Goal: Task Accomplishment & Management: Complete application form

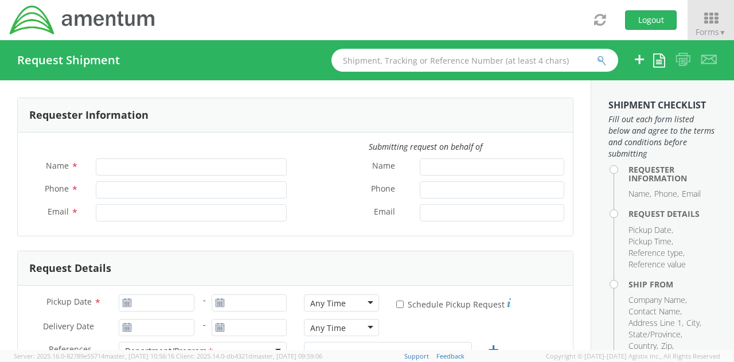
type input "[PERSON_NAME]"
type input "[PHONE_NUMBER]"
type input "[EMAIL_ADDRESS][PERSON_NAME][DOMAIN_NAME]"
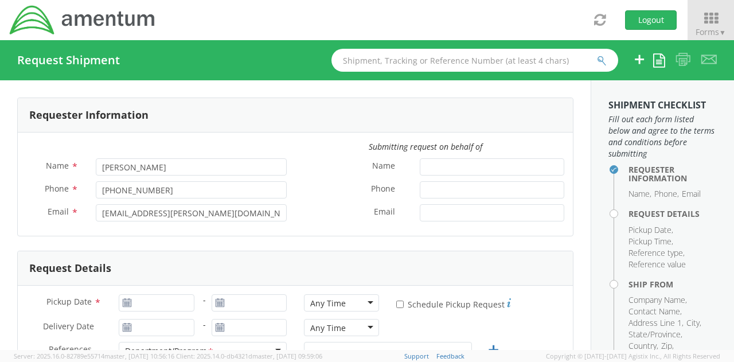
select select "[DOMAIN_NAME]"
click at [704, 22] on icon at bounding box center [711, 18] width 53 height 16
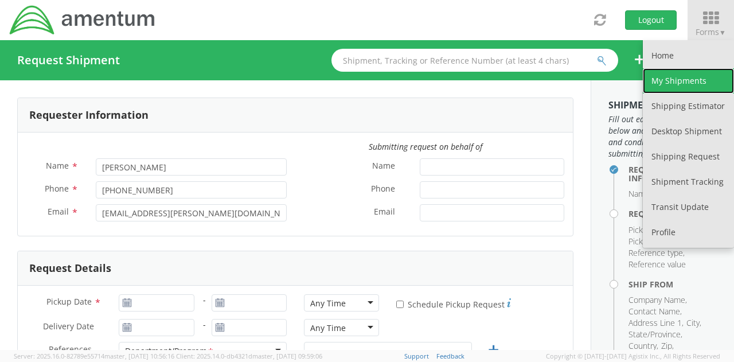
click at [693, 85] on link "My Shipments" at bounding box center [688, 80] width 91 height 25
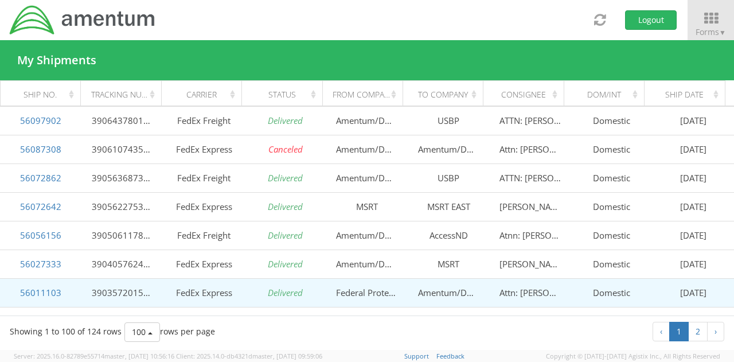
scroll to position [287, 0]
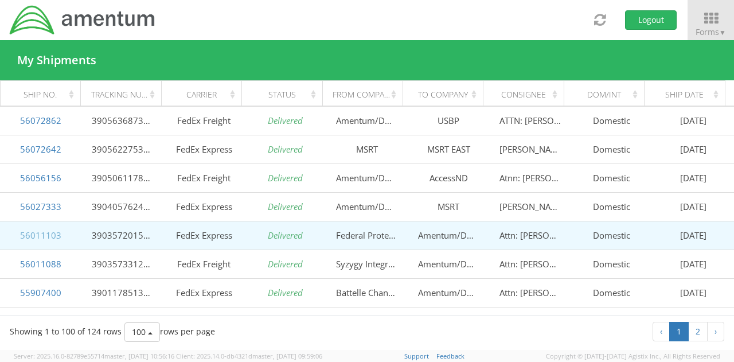
click at [54, 231] on link "56011103" at bounding box center [40, 235] width 41 height 11
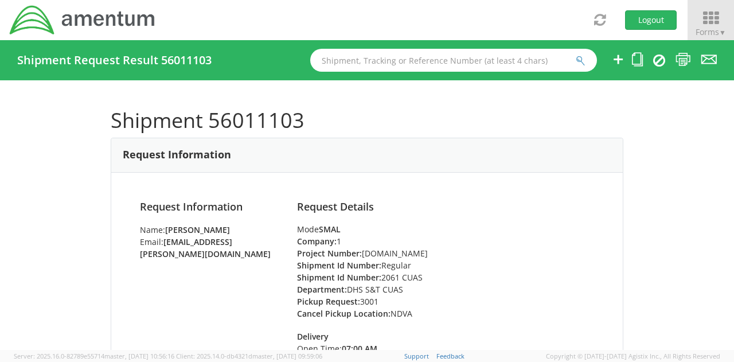
click at [723, 26] on span "Forms ▼" at bounding box center [711, 31] width 30 height 11
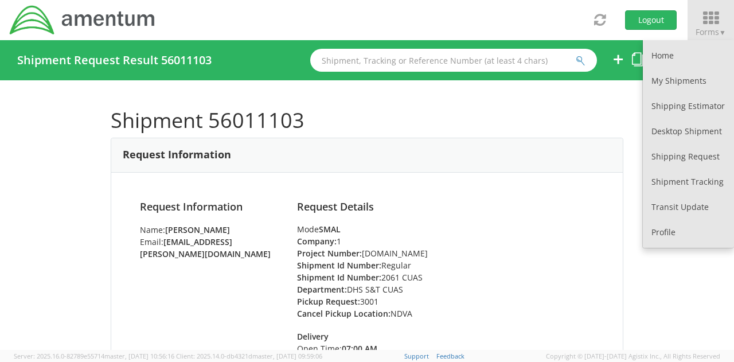
click at [620, 95] on div "Shipment 56011103 Request Information Request Information Name: Cullen Koons Em…" at bounding box center [367, 215] width 734 height 270
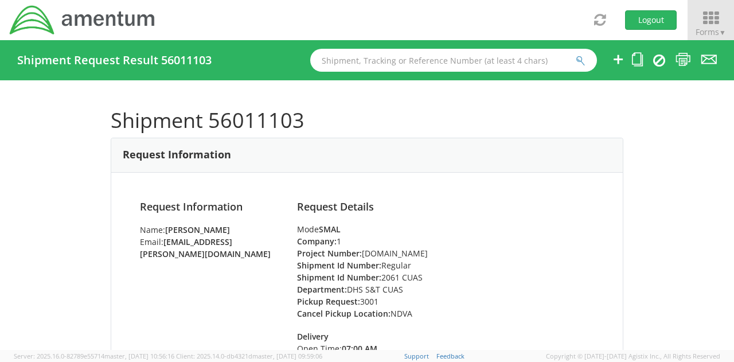
click at [700, 13] on icon at bounding box center [711, 18] width 53 height 16
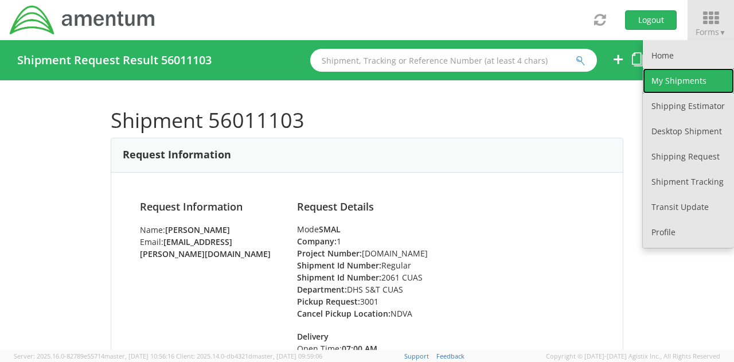
click at [683, 82] on link "My Shipments" at bounding box center [688, 80] width 91 height 25
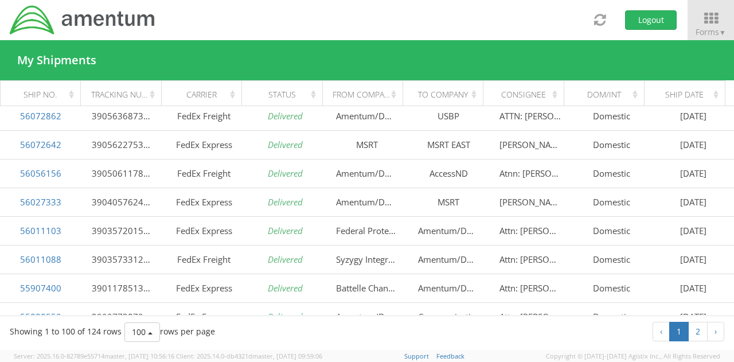
scroll to position [287, 0]
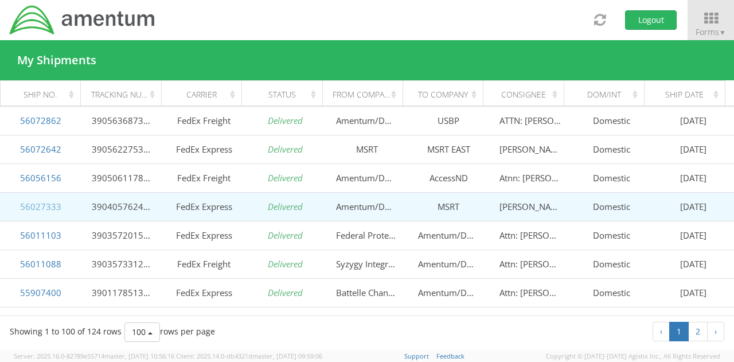
click at [46, 205] on link "56027333" at bounding box center [40, 206] width 41 height 11
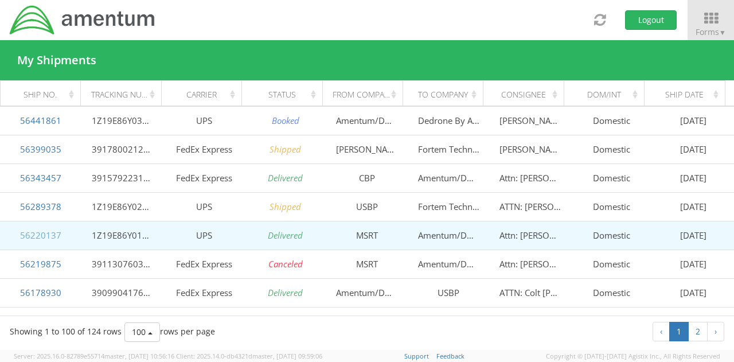
click at [44, 232] on link "56220137" at bounding box center [40, 235] width 41 height 11
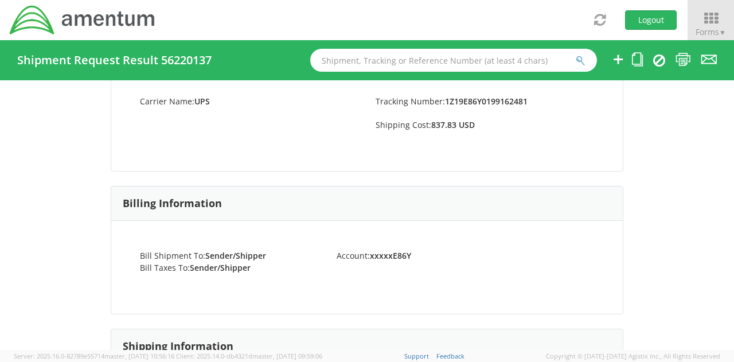
scroll to position [497, 0]
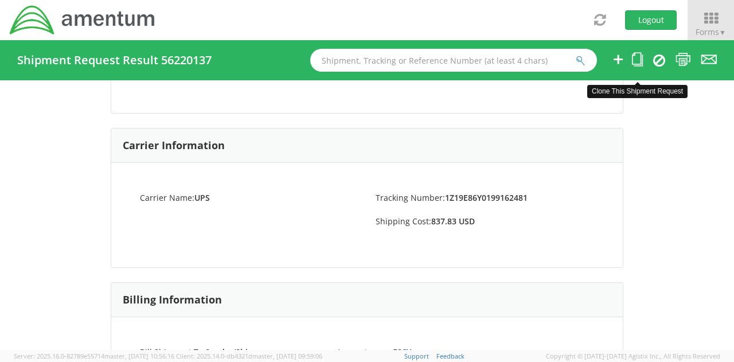
click at [636, 63] on icon at bounding box center [637, 59] width 11 height 14
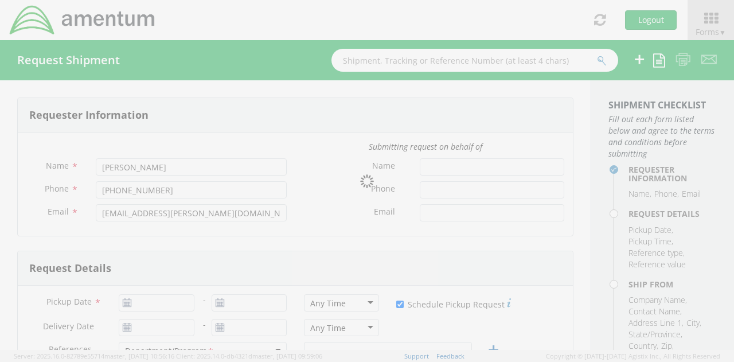
type input "[DATE]"
checkbox input "true"
type input "DHS S&T CUAS"
type input "Regular"
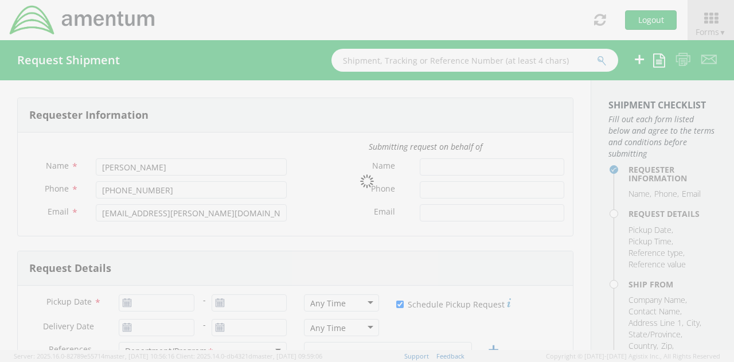
type textarea "Shipment of EA2"
type textarea "Please use the following contact information if pickup window exceeds selected …"
select select
type input "MSRT"
type input "1260 Shotgun Rd"
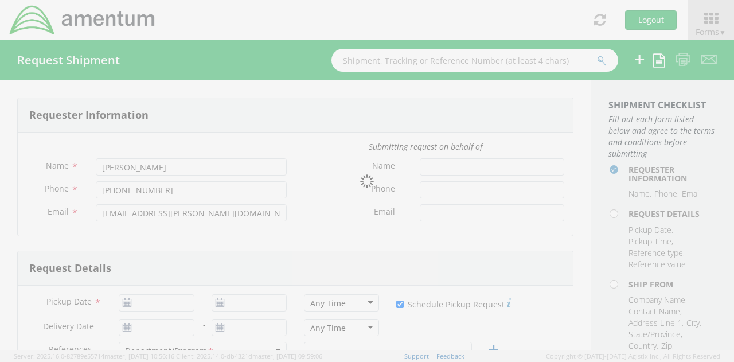
type input "Chesapeake"
type input "23322"
type input "[PERSON_NAME]"
type input "757-694-7078"
type input "brennen.s.coles@uscg.mil"
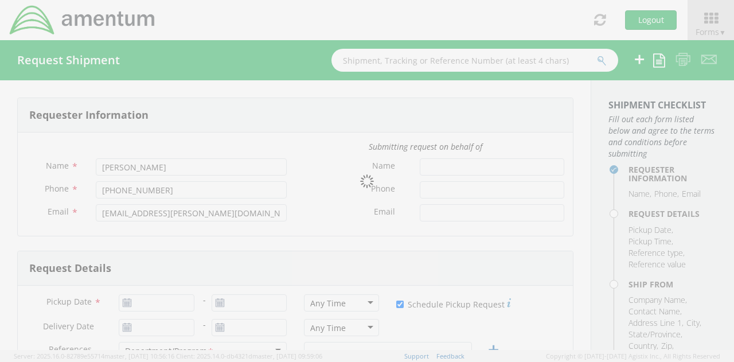
checkbox input "true"
select select
type input "Amentum/DHS S&T"
type input "[STREET_ADDRESS][PERSON_NAME]"
type input "[GEOGRAPHIC_DATA]"
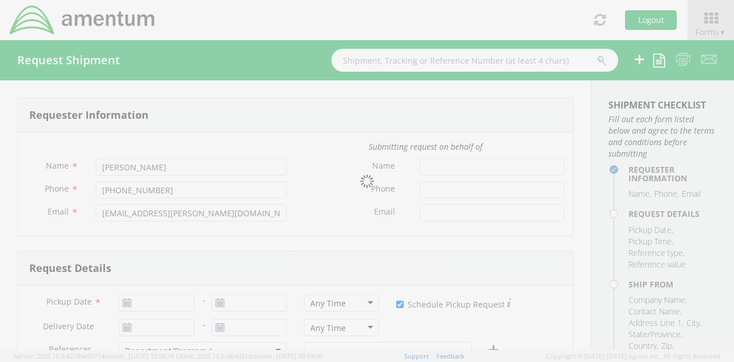
type input "25446"
type input "Attn: [PERSON_NAME]"
type input "[PHONE_NUMBER]"
type input "[EMAIL_ADDRESS][PERSON_NAME][DOMAIN_NAME]"
checkbox input "true"
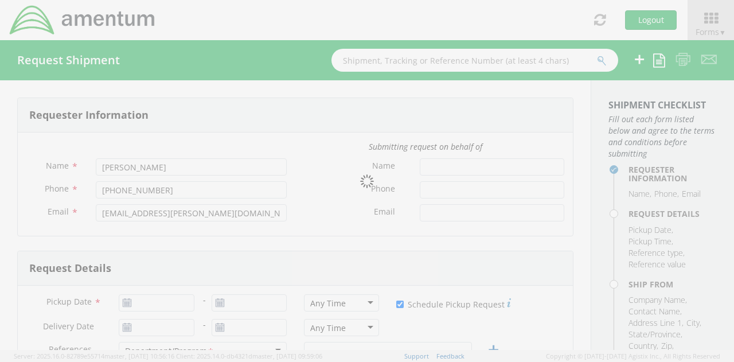
type input "1"
type input "26"
type input "19"
type input "15"
type input "70"
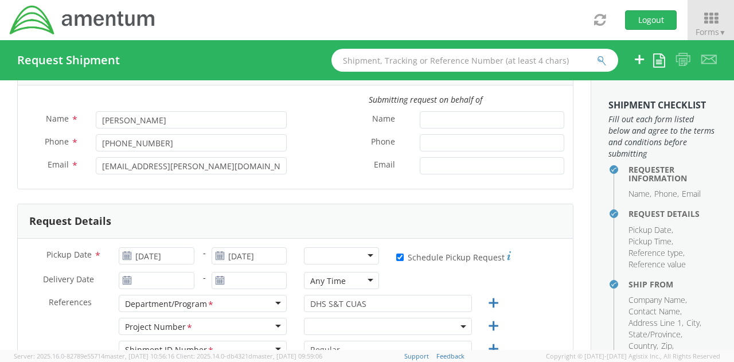
scroll to position [115, 0]
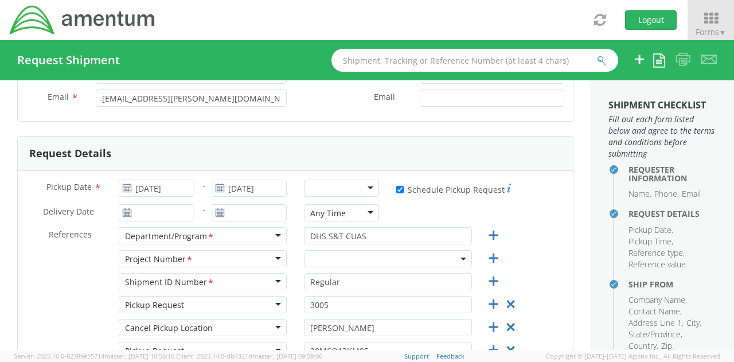
select select "[DOMAIN_NAME]"
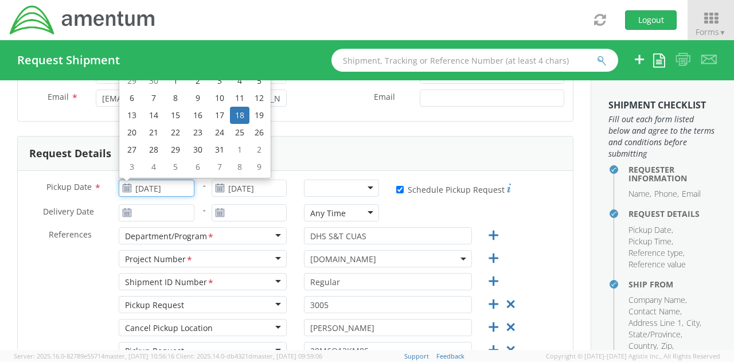
click at [166, 189] on input "[DATE]" at bounding box center [156, 188] width 75 height 17
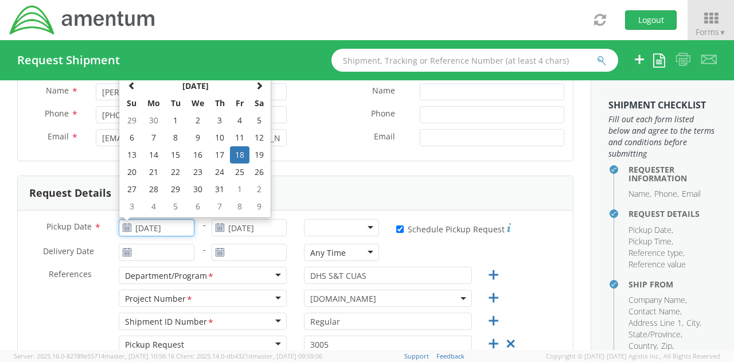
scroll to position [57, 0]
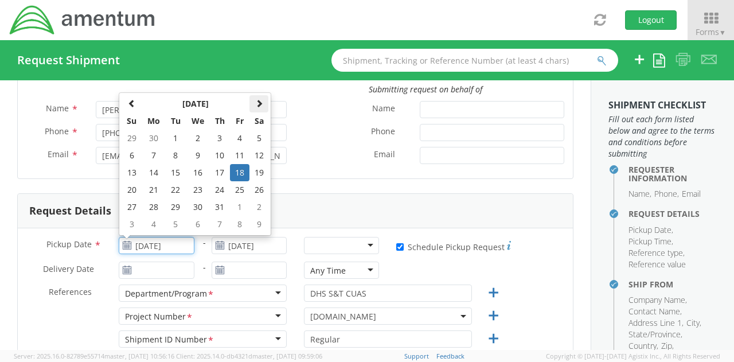
click at [256, 108] on th at bounding box center [260, 103] width 20 height 17
click at [169, 172] on td "12" at bounding box center [176, 172] width 20 height 17
type input "[DATE]"
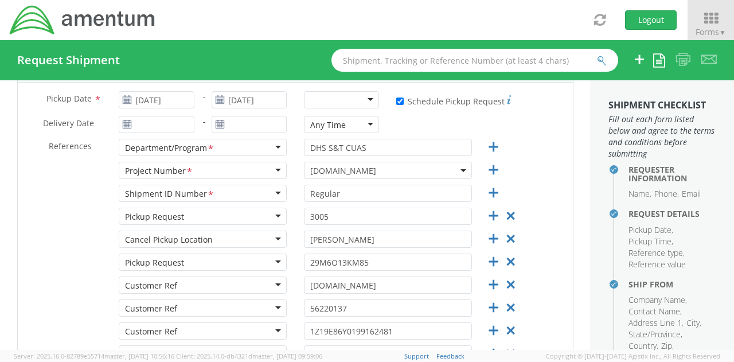
scroll to position [230, 0]
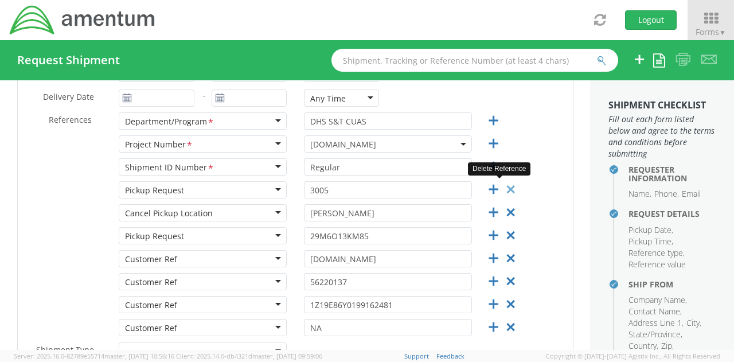
click at [507, 188] on icon at bounding box center [511, 189] width 14 height 14
type input "ORFA"
type input "29M6O13KM85"
type input "[DOMAIN_NAME]"
type input "56220137"
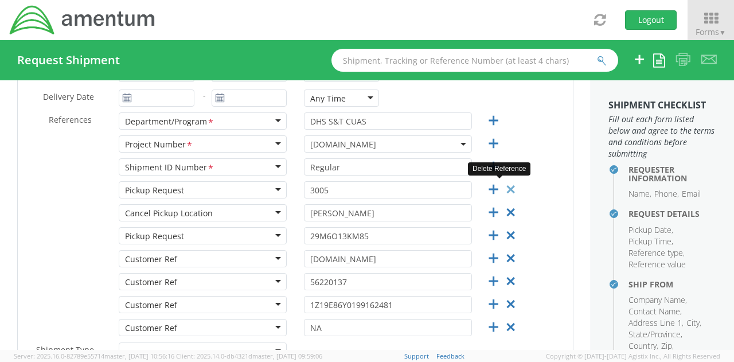
type input "1Z19E86Y0199162481"
type input "NA"
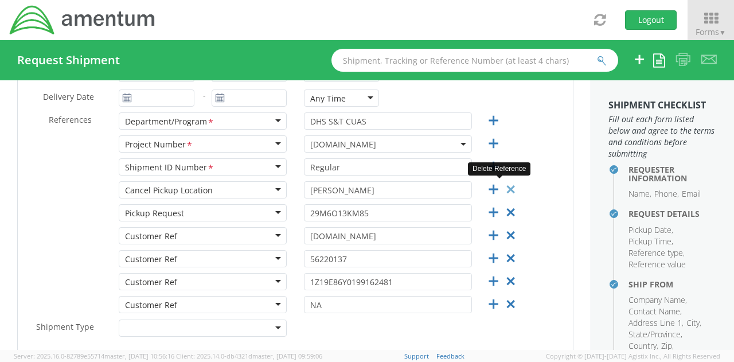
click at [507, 188] on icon at bounding box center [511, 189] width 14 height 14
type input "29M6O13KM85"
type input "[DOMAIN_NAME]"
type input "56220137"
type input "1Z19E86Y0199162481"
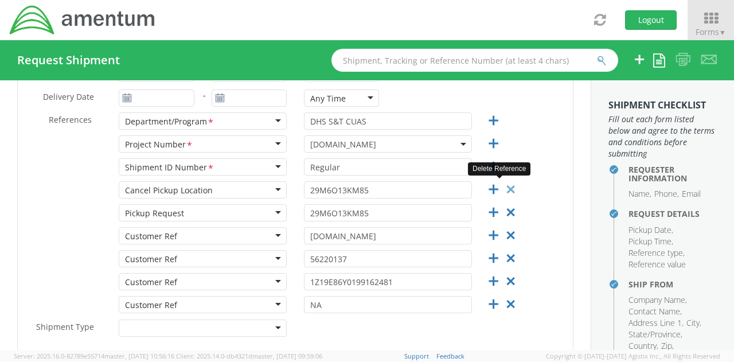
type input "NA"
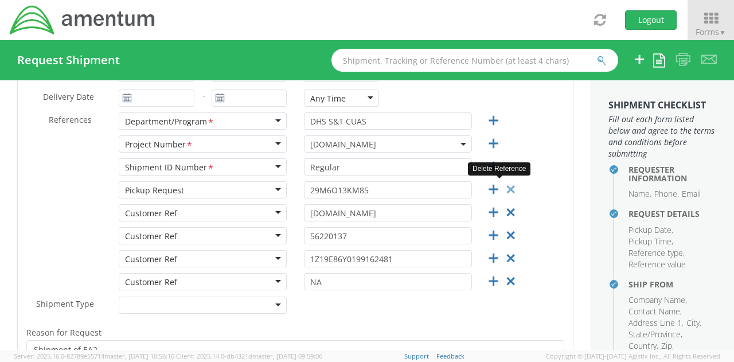
click at [507, 188] on icon at bounding box center [511, 189] width 14 height 14
type input "[DOMAIN_NAME]"
type input "56220137"
type input "1Z19E86Y0199162481"
type input "NA"
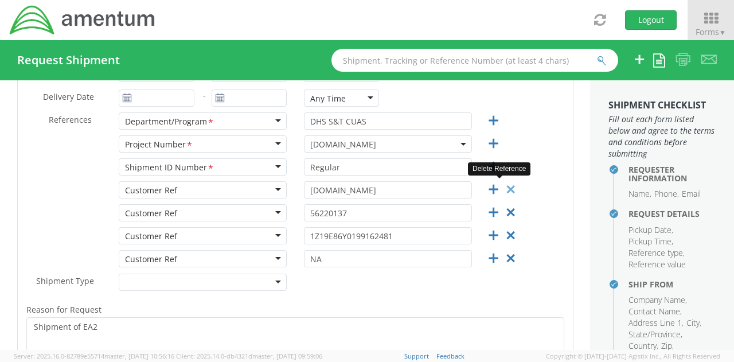
click at [507, 188] on icon at bounding box center [511, 189] width 14 height 14
type input "56220137"
type input "1Z19E86Y0199162481"
type input "NA"
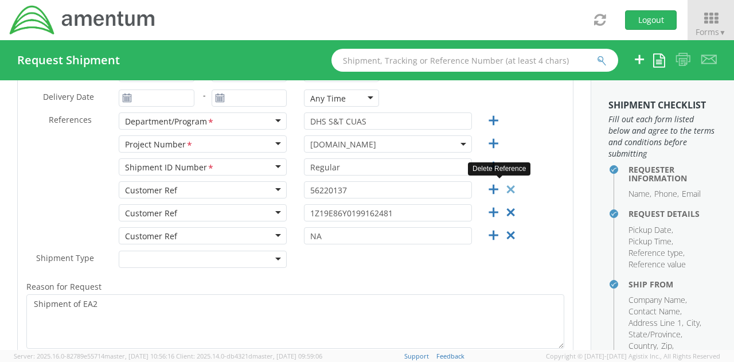
click at [507, 188] on icon at bounding box center [511, 189] width 14 height 14
type input "1Z19E86Y0199162481"
type input "NA"
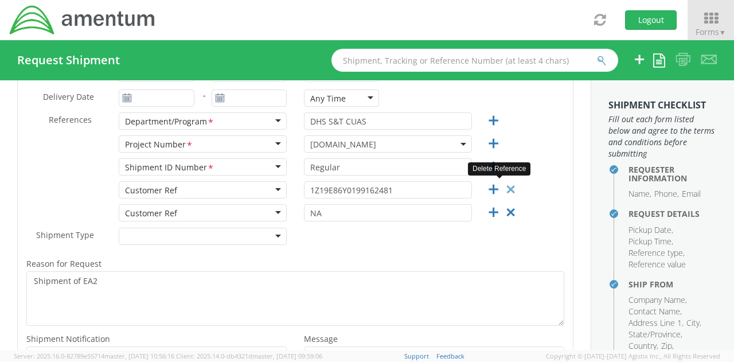
click at [507, 188] on icon at bounding box center [511, 189] width 14 height 14
type input "NA"
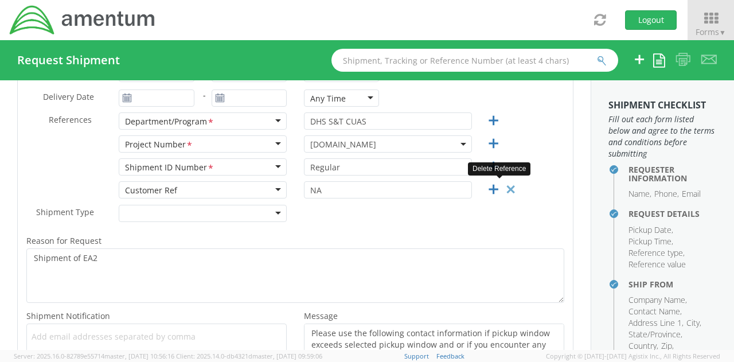
click at [507, 188] on icon at bounding box center [511, 189] width 14 height 14
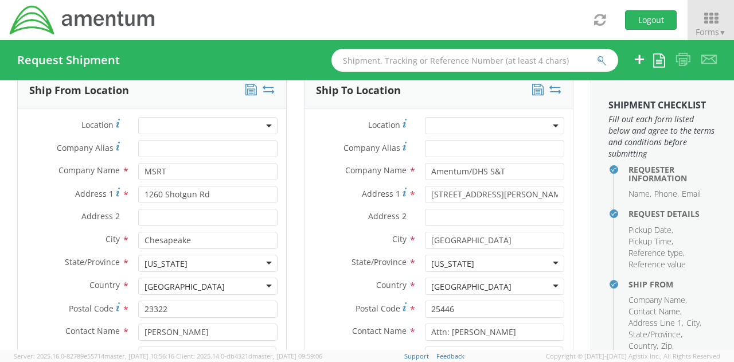
scroll to position [459, 0]
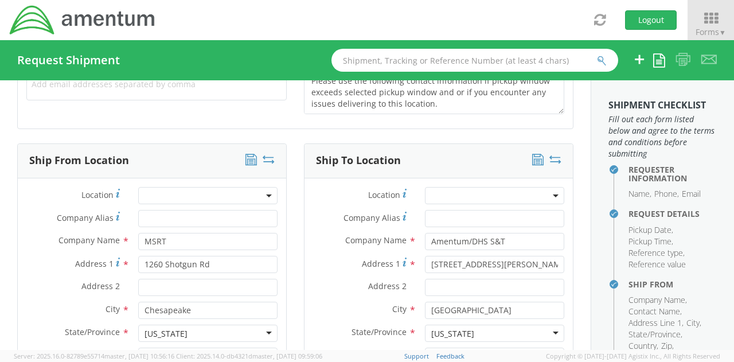
click at [266, 160] on icon at bounding box center [269, 159] width 12 height 11
type input "Amentum/DHS S&T"
type input "[STREET_ADDRESS][PERSON_NAME]"
type input "[GEOGRAPHIC_DATA]"
type input "25446"
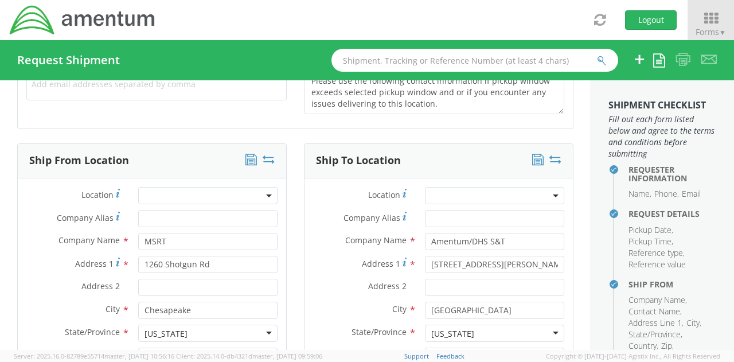
type input "Attn: [PERSON_NAME]"
type input "[PHONE_NUMBER]"
type input "[EMAIL_ADDRESS][PERSON_NAME][DOMAIN_NAME]"
type input "MSRT"
type input "1260 Shotgun Rd"
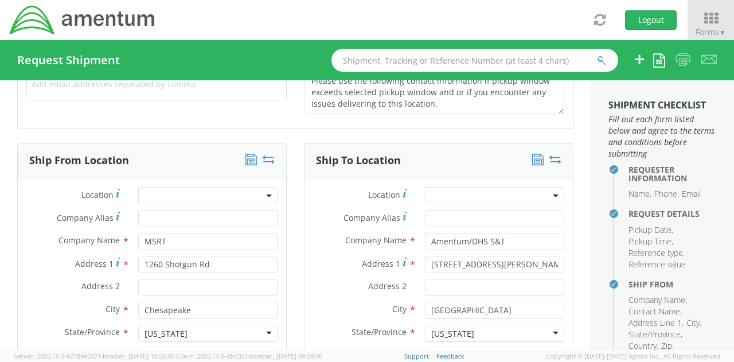
type input "Chesapeake"
type input "23322"
type input "[PERSON_NAME]"
type input "757-694-7078"
type input "brennen.s.coles@uscg.mil"
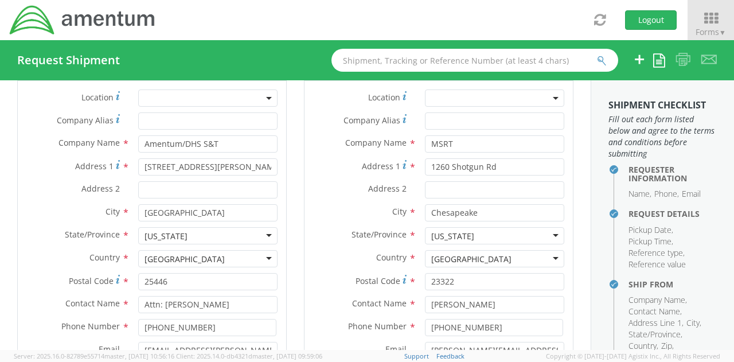
scroll to position [631, 0]
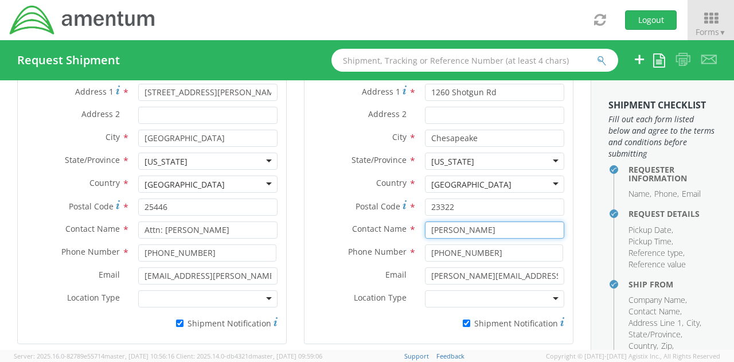
drag, startPoint x: 499, startPoint y: 229, endPoint x: 337, endPoint y: 227, distance: 161.8
click at [337, 227] on div "Contact Name * Brennen Coles" at bounding box center [439, 229] width 269 height 17
type input "[PERSON_NAME]"
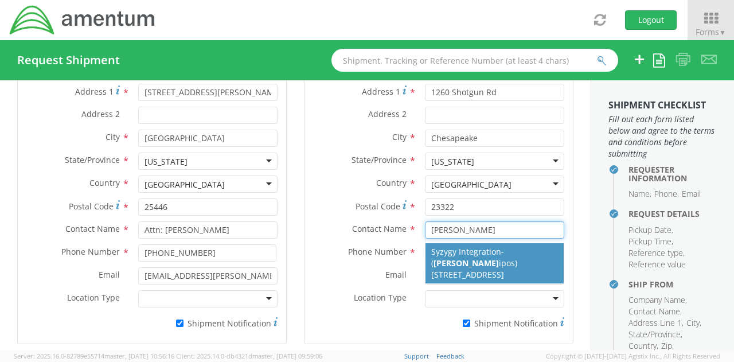
select select
type input "Syzygy Integration"
type input "[STREET_ADDRESS]"
type input "Suite 1100"
type input "Conshohocken"
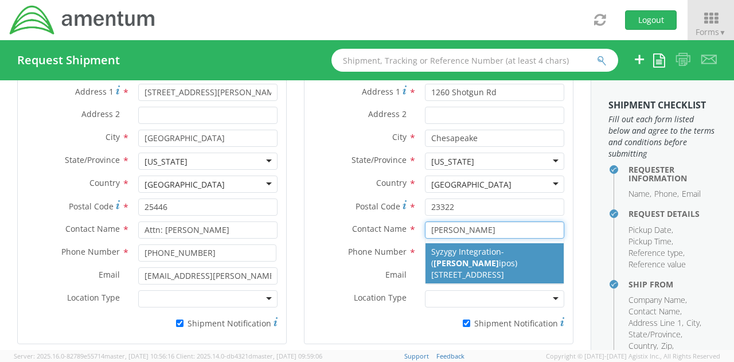
type input "19428"
type input "[PHONE_NUMBER]"
type input "[PERSON_NAME][EMAIL_ADDRESS][PERSON_NAME][DOMAIN_NAME]"
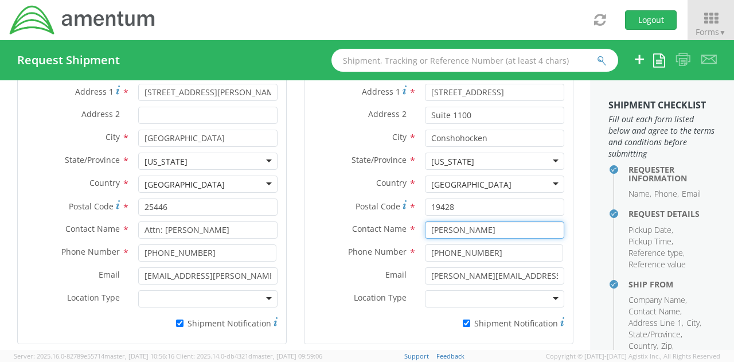
type input "[PERSON_NAME]"
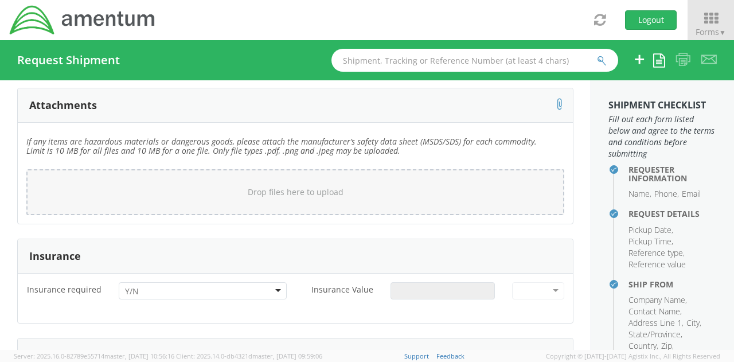
scroll to position [1894, 0]
click at [177, 280] on div at bounding box center [203, 288] width 168 height 17
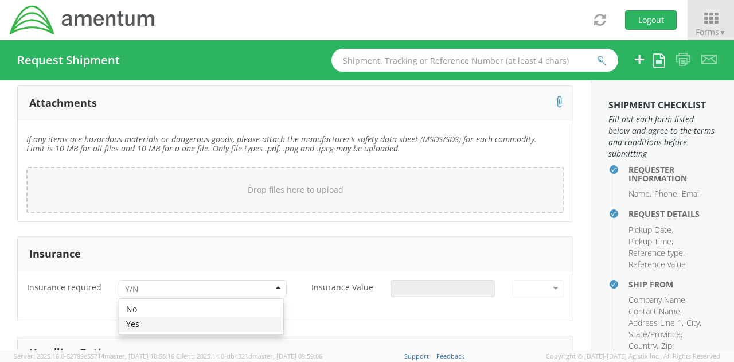
drag, startPoint x: 169, startPoint y: 322, endPoint x: 259, endPoint y: 308, distance: 91.7
click at [423, 286] on input "Insurance Value *" at bounding box center [443, 288] width 104 height 17
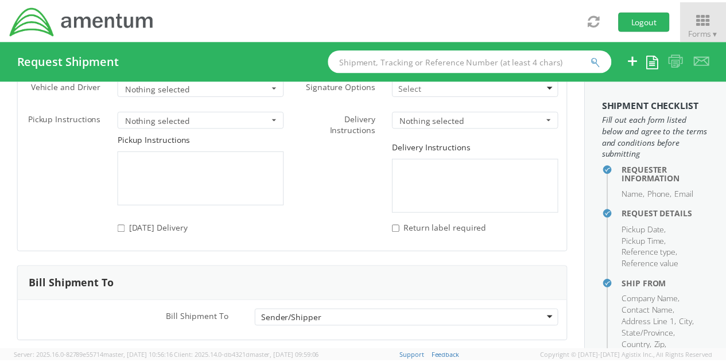
scroll to position [2239, 0]
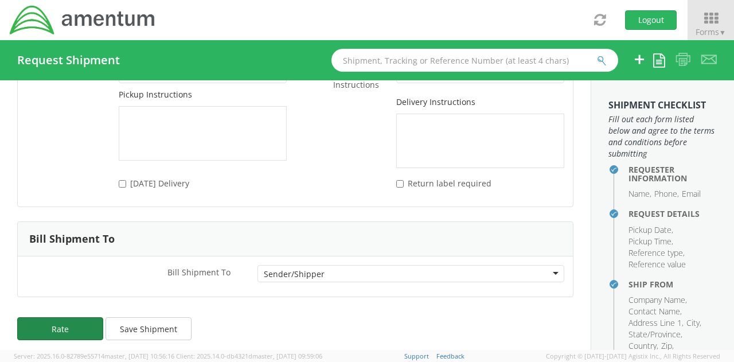
type input "1000"
click at [55, 329] on button "Rate" at bounding box center [60, 328] width 86 height 23
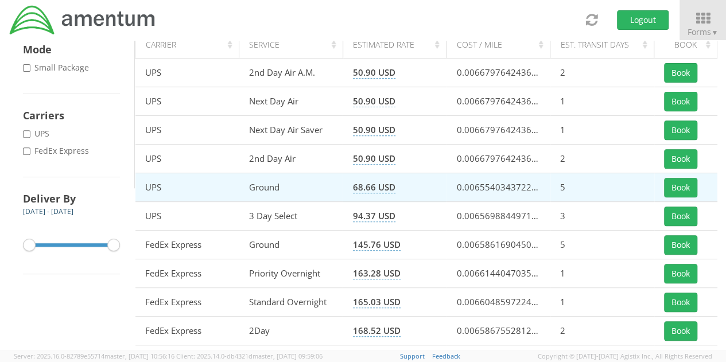
scroll to position [172, 0]
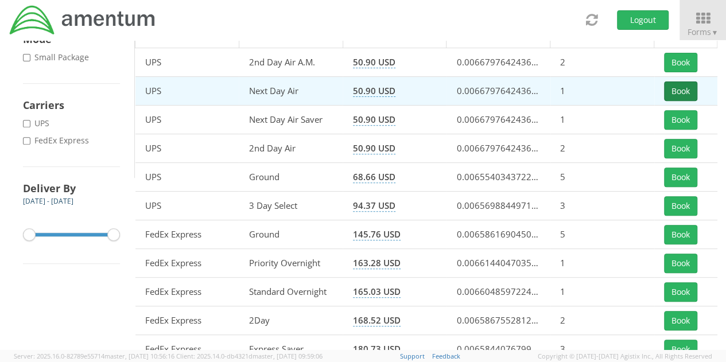
click at [674, 92] on button "Book" at bounding box center [680, 91] width 33 height 20
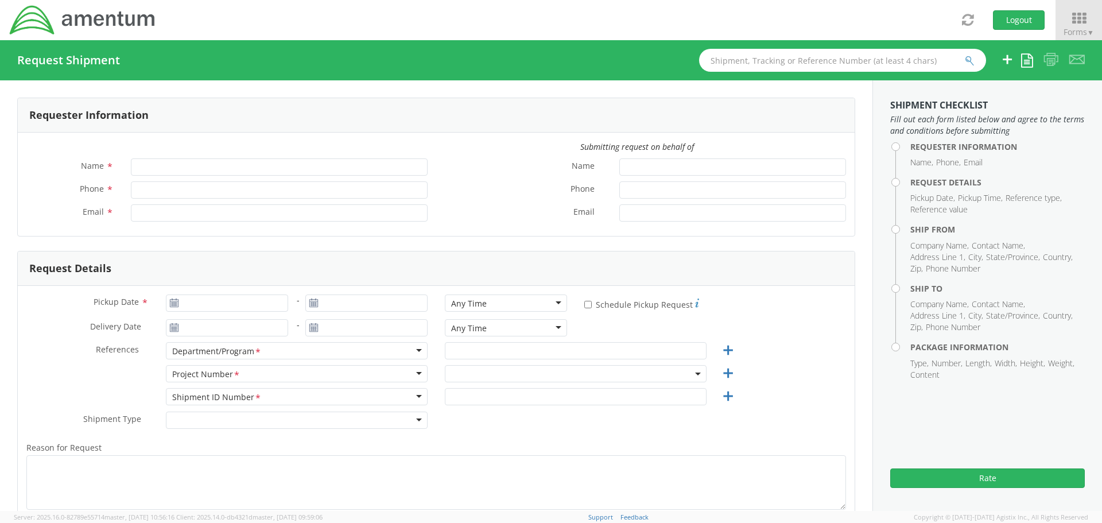
type input "[PERSON_NAME]"
type input "[PHONE_NUMBER]"
type input "[EMAIL_ADDRESS][PERSON_NAME][DOMAIN_NAME]"
click at [1078, 28] on span "Forms ▼" at bounding box center [1078, 31] width 30 height 11
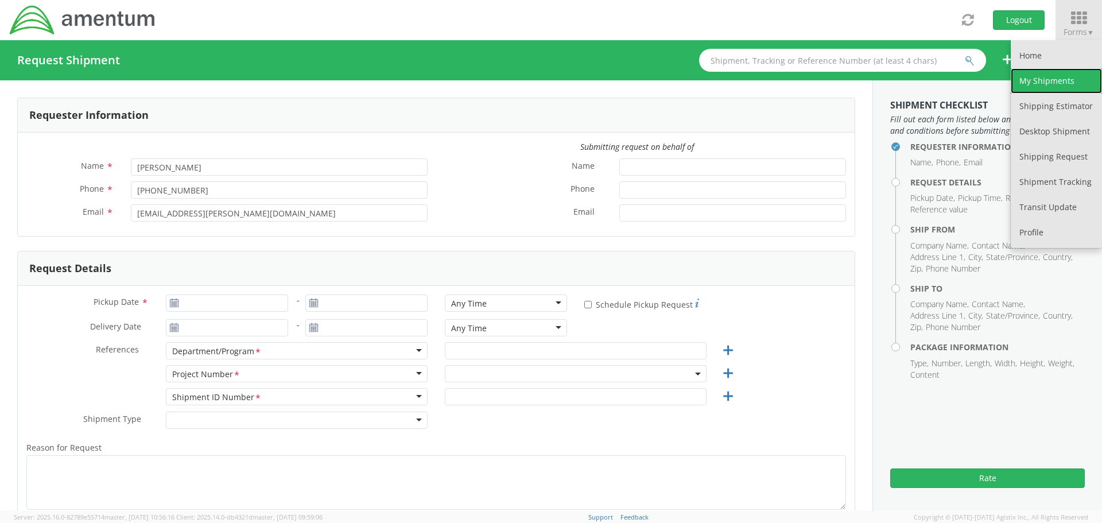
click at [1062, 83] on link "My Shipments" at bounding box center [1055, 80] width 91 height 25
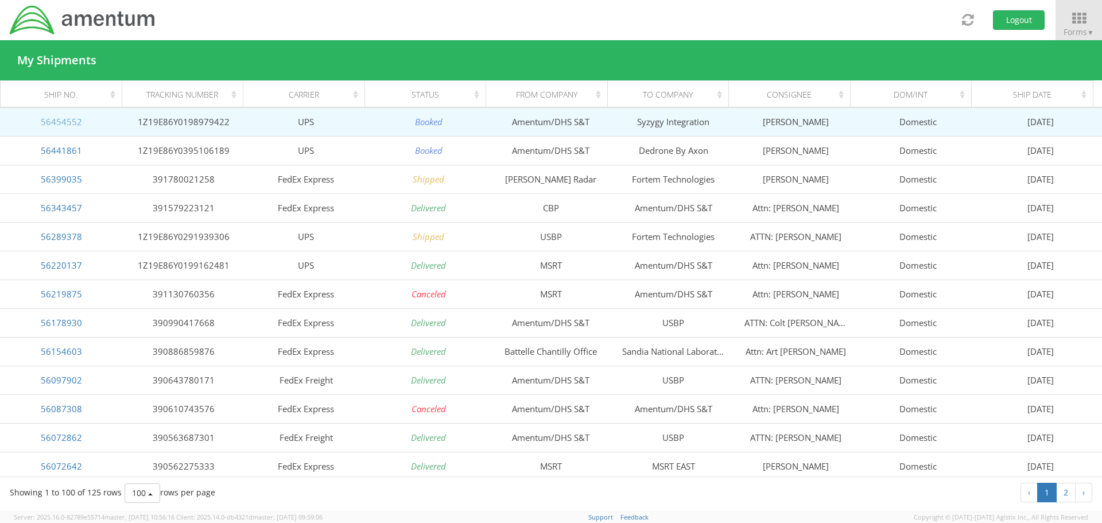
click at [61, 119] on link "56454552" at bounding box center [61, 121] width 41 height 11
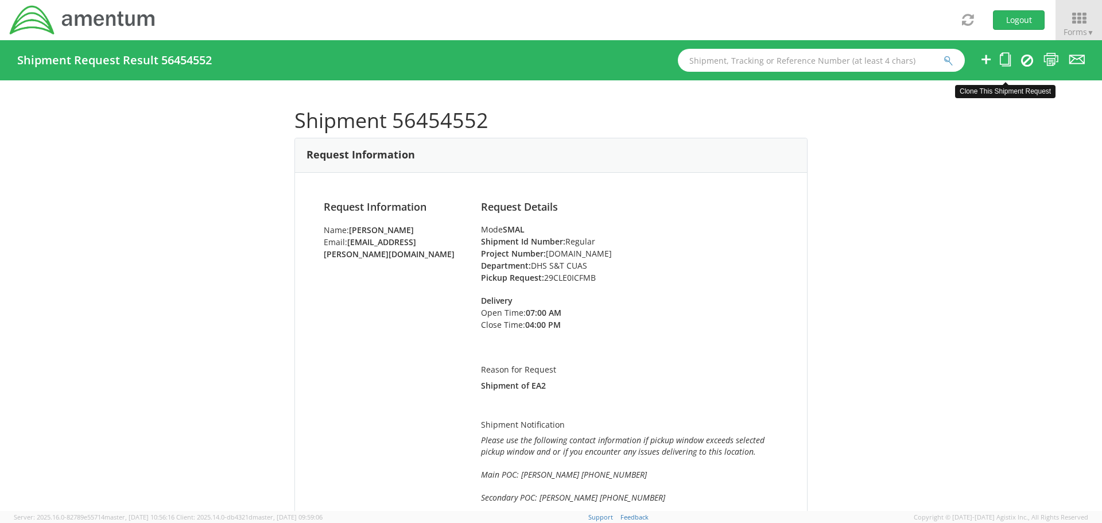
click at [1003, 57] on icon at bounding box center [1005, 59] width 11 height 14
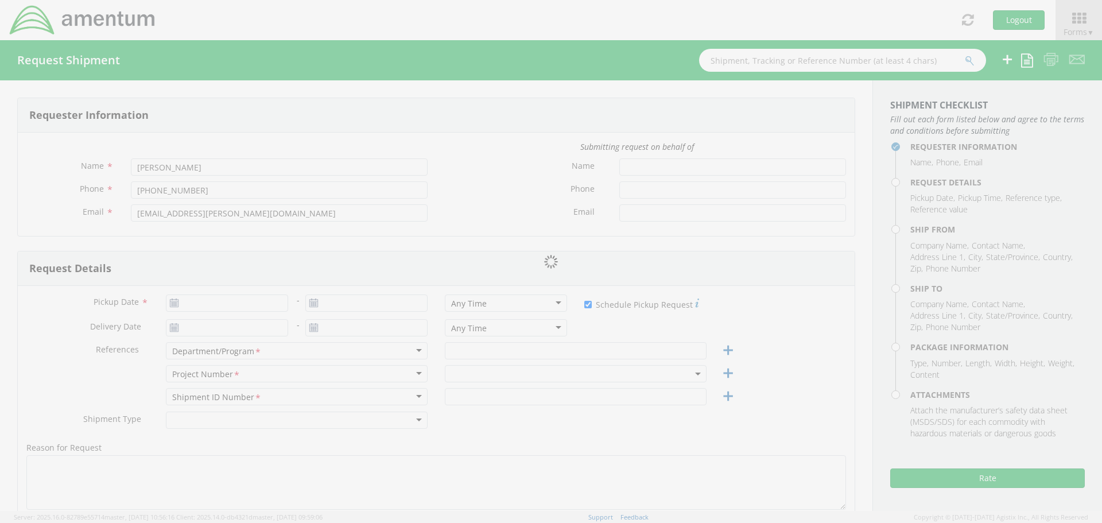
type input "[DATE]"
checkbox input "true"
type input "DHS S&T CUAS"
type input "Regular"
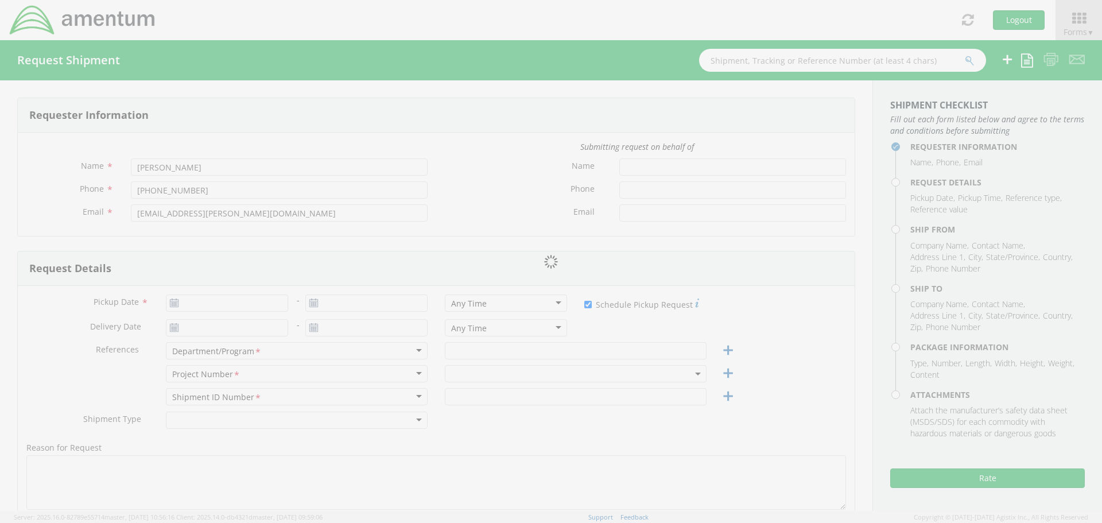
type textarea "Shipment of EA2"
type textarea "Please use the following contact information if pickup window exceeds selected …"
select select
type input "Amentum/DHS S&T"
type input "[STREET_ADDRESS][PERSON_NAME]"
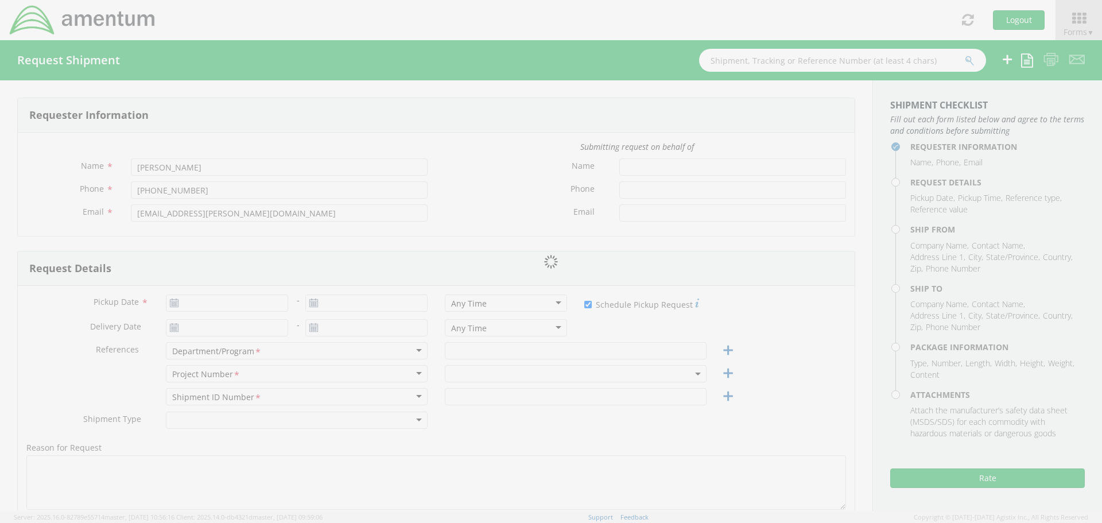
type input "[GEOGRAPHIC_DATA]"
type input "25446"
type input "Attn: [PERSON_NAME]"
type input "[PHONE_NUMBER]"
type input "[EMAIL_ADDRESS][PERSON_NAME][DOMAIN_NAME]"
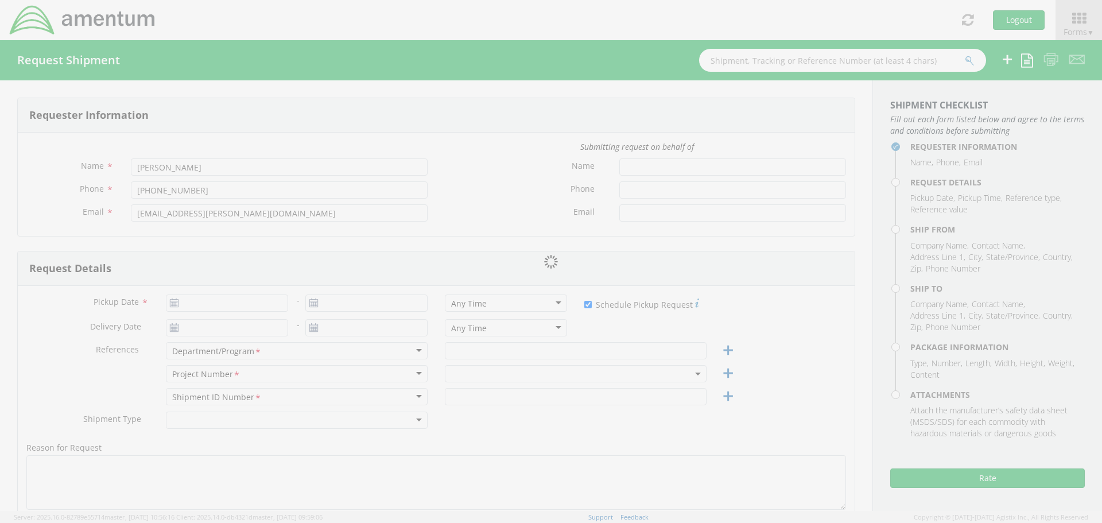
checkbox input "true"
select select
type input "Syzygy Integration"
type input "[STREET_ADDRESS]"
type input "Suite 1100"
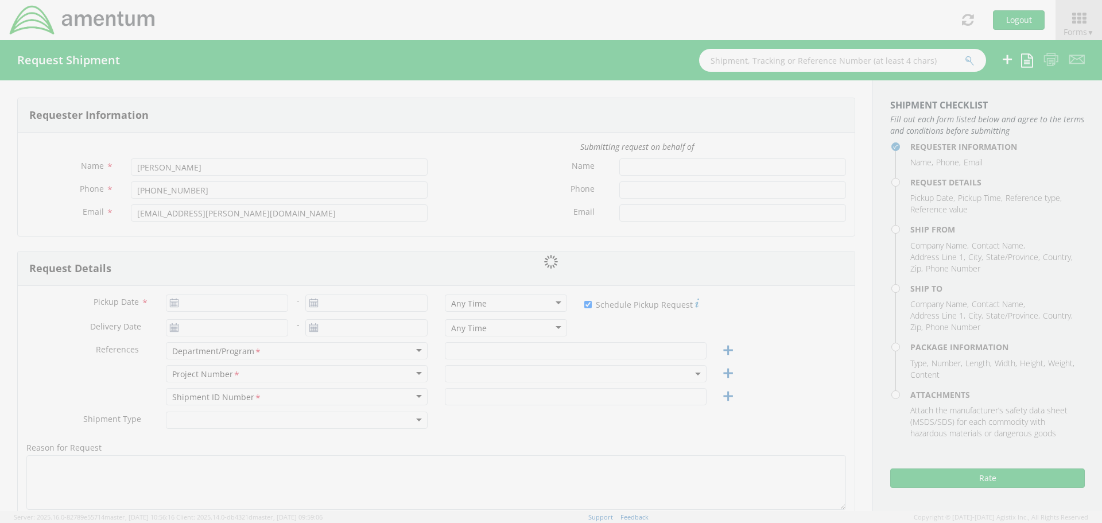
type input "Conshohocken"
type input "19428"
type input "[PERSON_NAME]"
type input "[PHONE_NUMBER]"
type input "[PERSON_NAME][EMAIL_ADDRESS][PERSON_NAME][DOMAIN_NAME]"
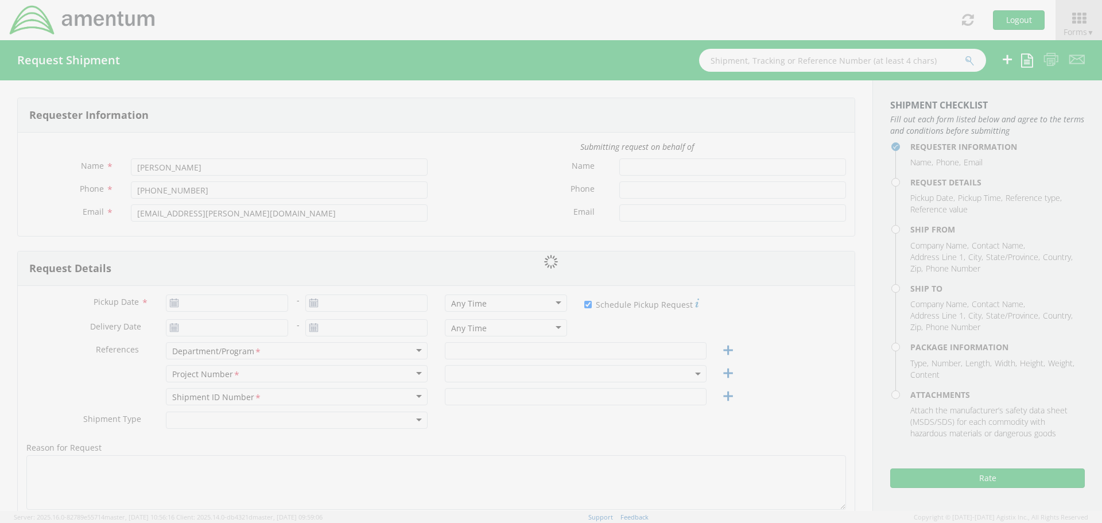
checkbox input "true"
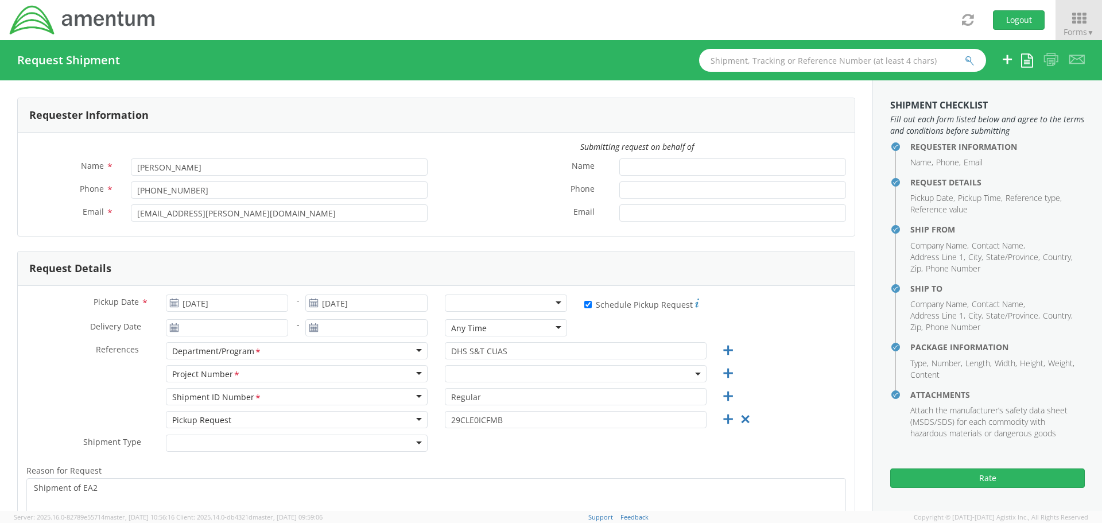
select select "[DOMAIN_NAME]"
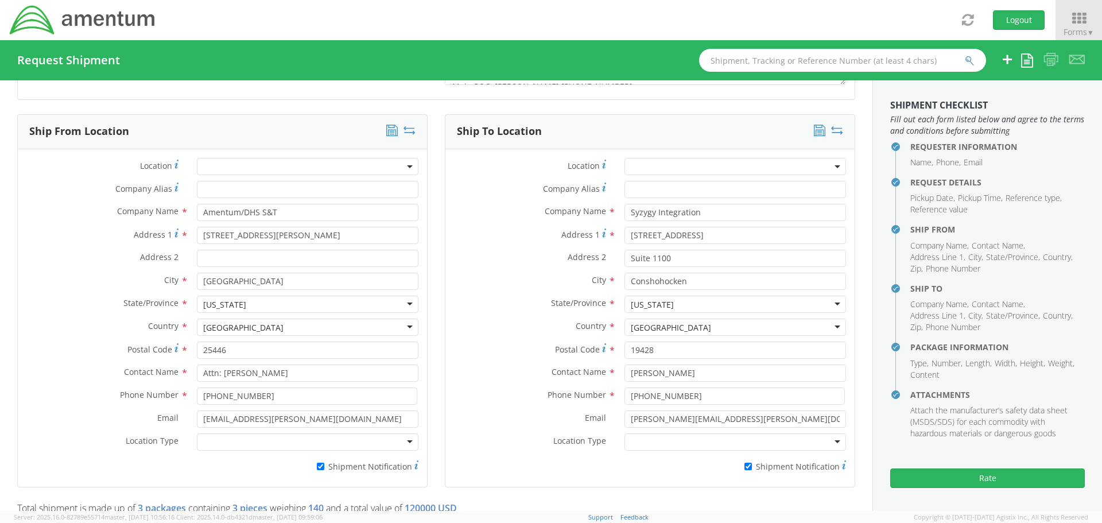
scroll to position [516, 0]
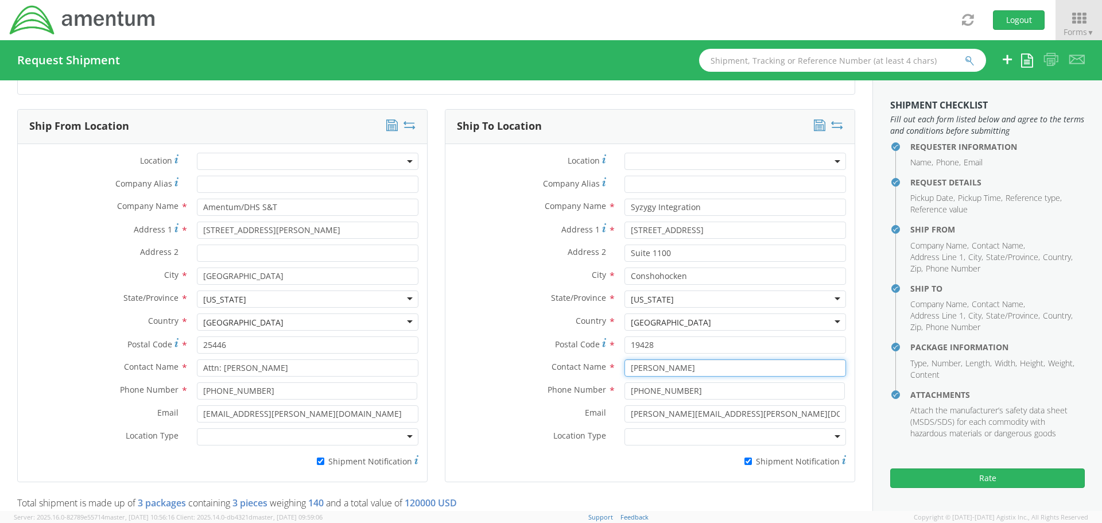
click at [727, 369] on input "[PERSON_NAME]" at bounding box center [734, 367] width 221 height 17
type input "A"
drag, startPoint x: 716, startPoint y: 229, endPoint x: 483, endPoint y: 232, distance: 233.6
click at [483, 232] on div "Address [STREET_ADDRESS]" at bounding box center [649, 229] width 409 height 17
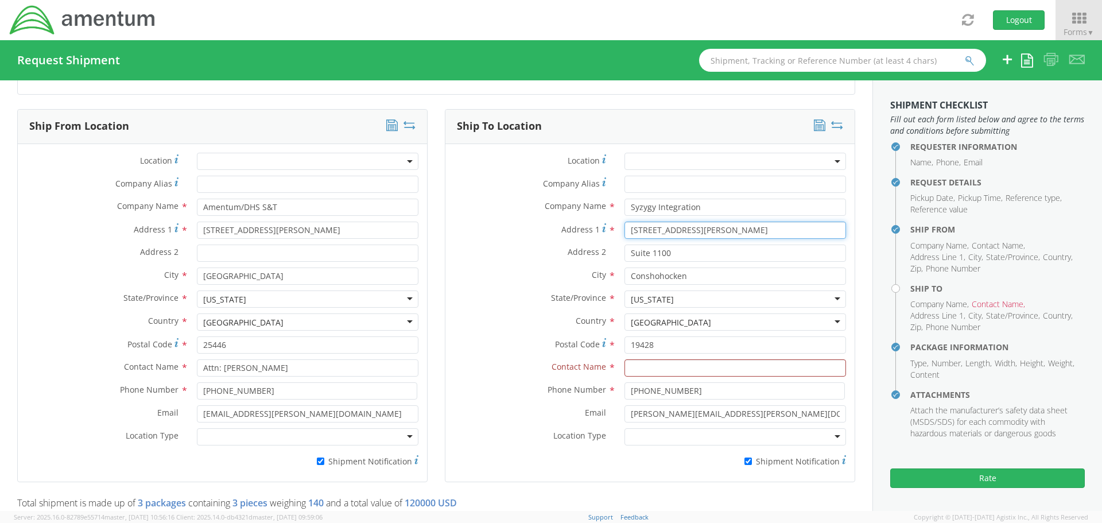
type input "[STREET_ADDRESS][PERSON_NAME]"
click at [702, 209] on input "Syzygy Integration" at bounding box center [734, 207] width 221 height 17
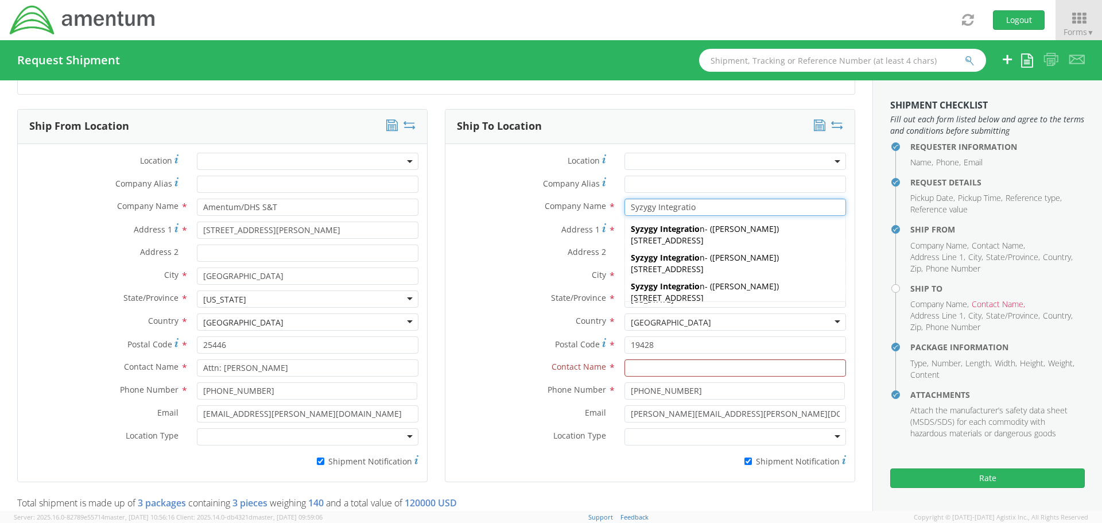
type input "Syzygy Integration"
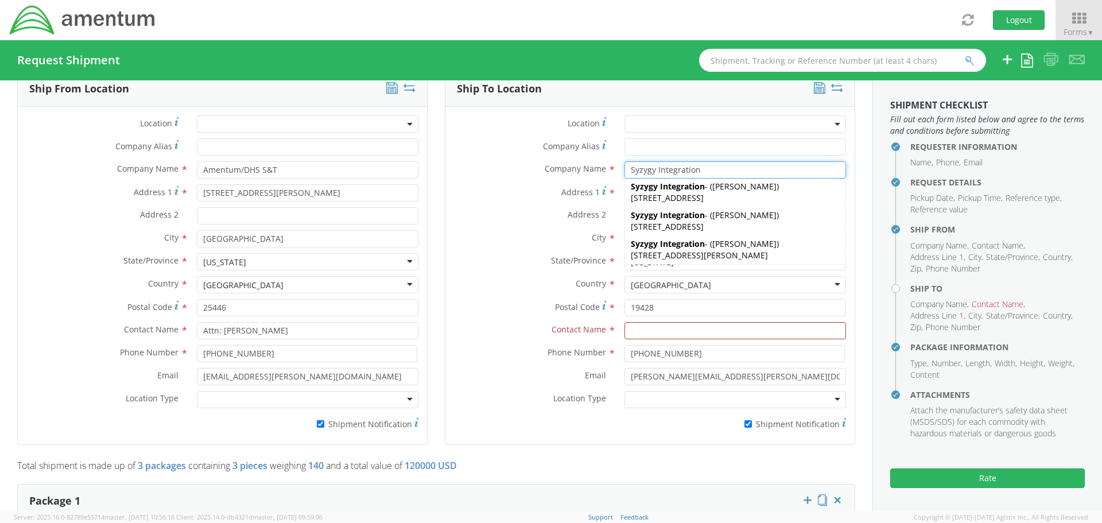
scroll to position [574, 0]
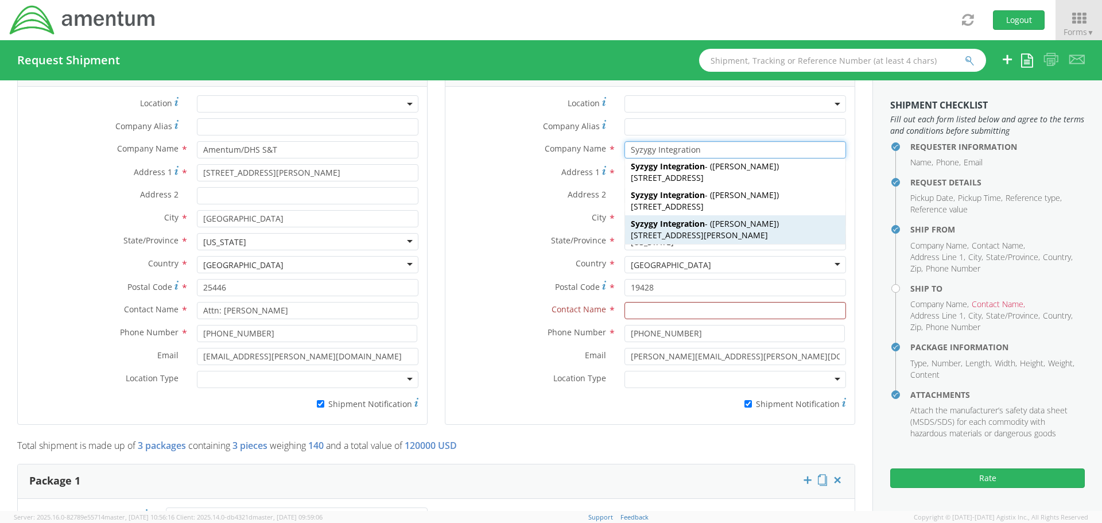
click at [756, 231] on span "[STREET_ADDRESS][PERSON_NAME]" at bounding box center [699, 235] width 137 height 11
select select
type input "[STREET_ADDRESS][PERSON_NAME]"
type input "Suite 101"
type input "[PERSON_NAME]"
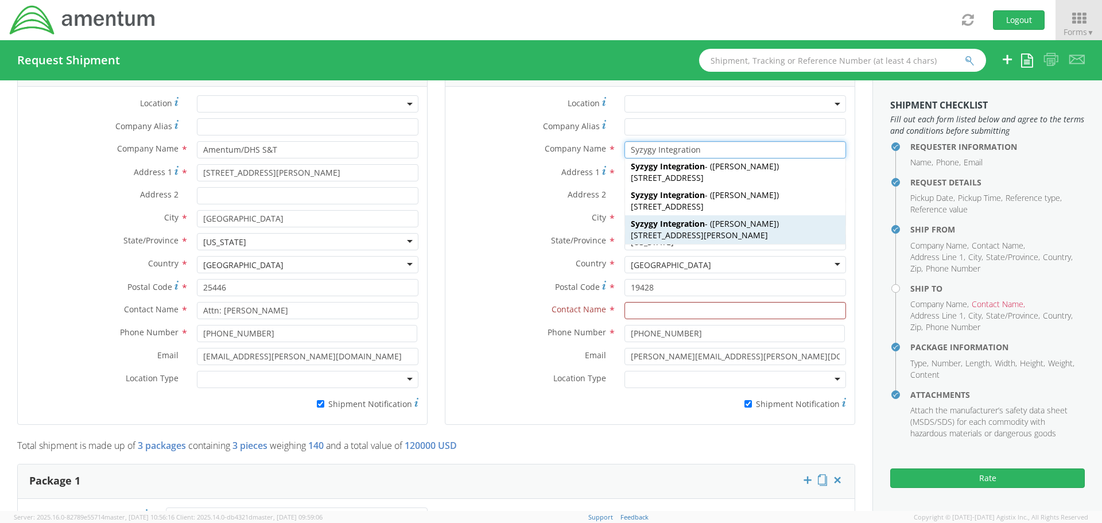
type input "[PHONE_NUMBER]"
type input "[PERSON_NAME][EMAIL_ADDRESS][PERSON_NAME][DOMAIN_NAME]"
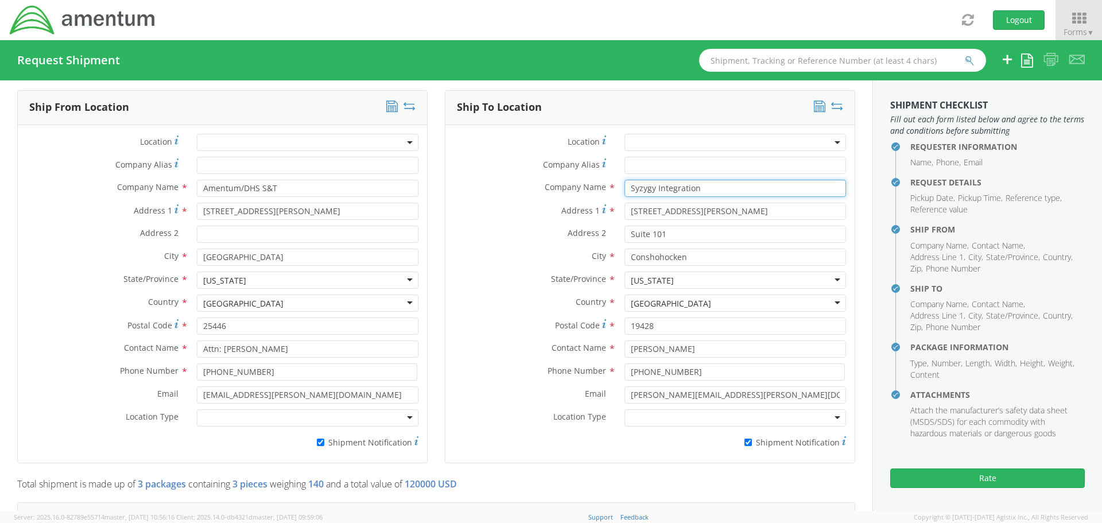
scroll to position [516, 0]
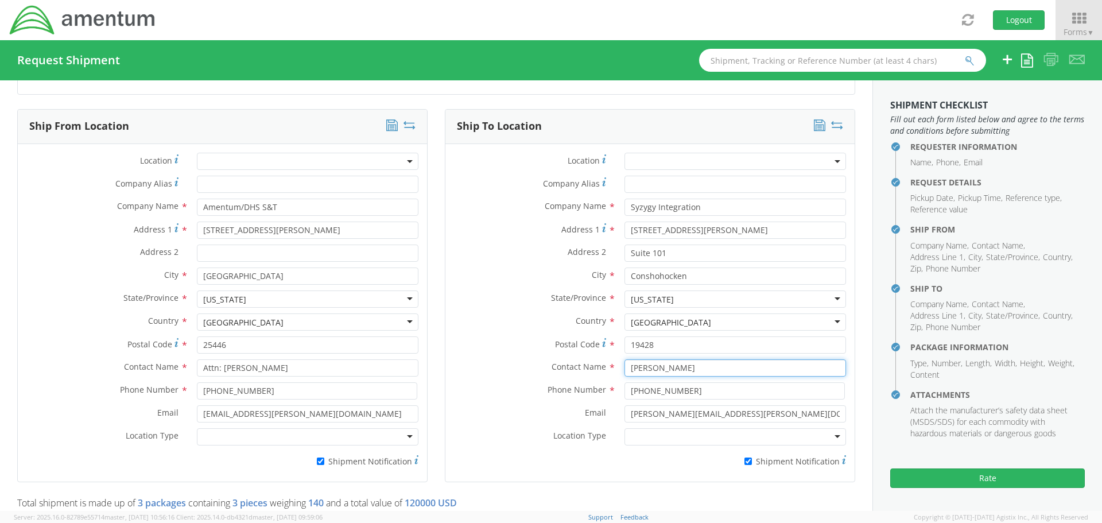
drag, startPoint x: 714, startPoint y: 366, endPoint x: 578, endPoint y: 375, distance: 136.8
click at [578, 375] on div "Contact Name * [PERSON_NAME] [PERSON_NAME]" at bounding box center [649, 367] width 409 height 17
type input "[PERSON_NAME]"
click at [703, 397] on span "[STREET_ADDRESS]" at bounding box center [667, 400] width 73 height 11
type input "[STREET_ADDRESS]"
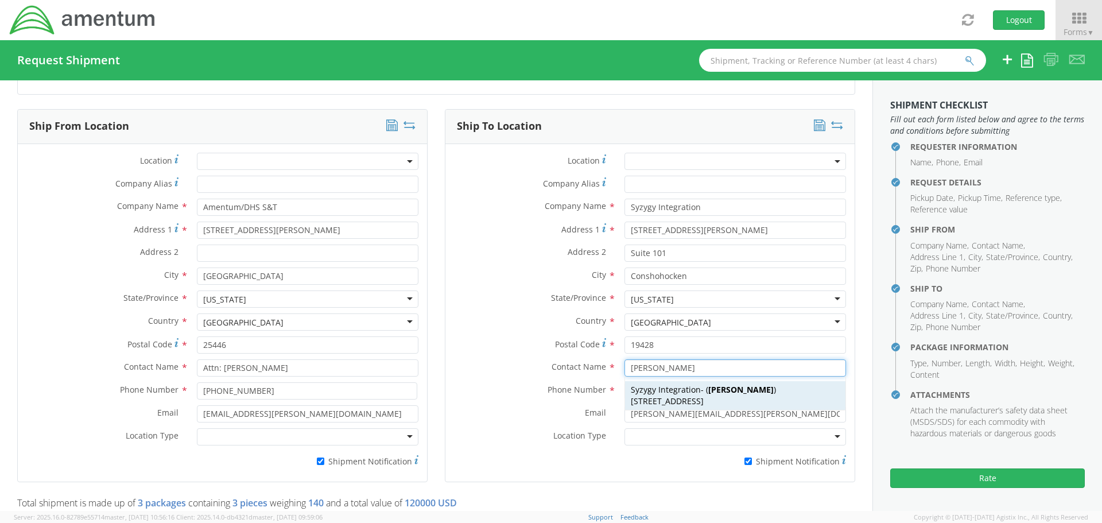
type input "Suite 1100"
type input "[PHONE_NUMBER]"
type input "[PERSON_NAME][EMAIL_ADDRESS][PERSON_NAME][DOMAIN_NAME]"
type input "[PERSON_NAME]"
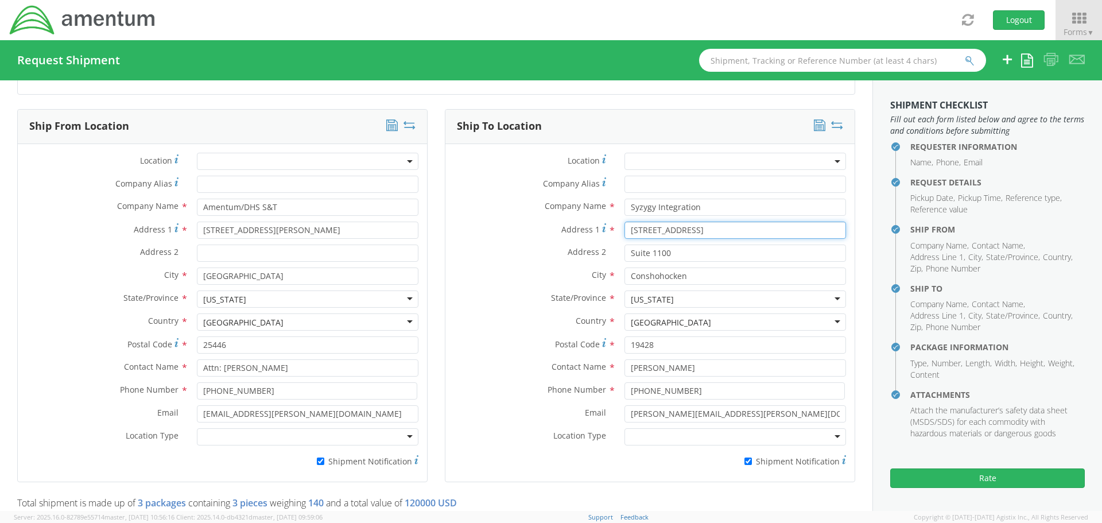
drag, startPoint x: 756, startPoint y: 233, endPoint x: 468, endPoint y: 223, distance: 288.2
click at [468, 223] on div "Address [STREET_ADDRESS]" at bounding box center [649, 229] width 409 height 17
type input "[STREET_ADDRESS][PERSON_NAME]"
type input "S"
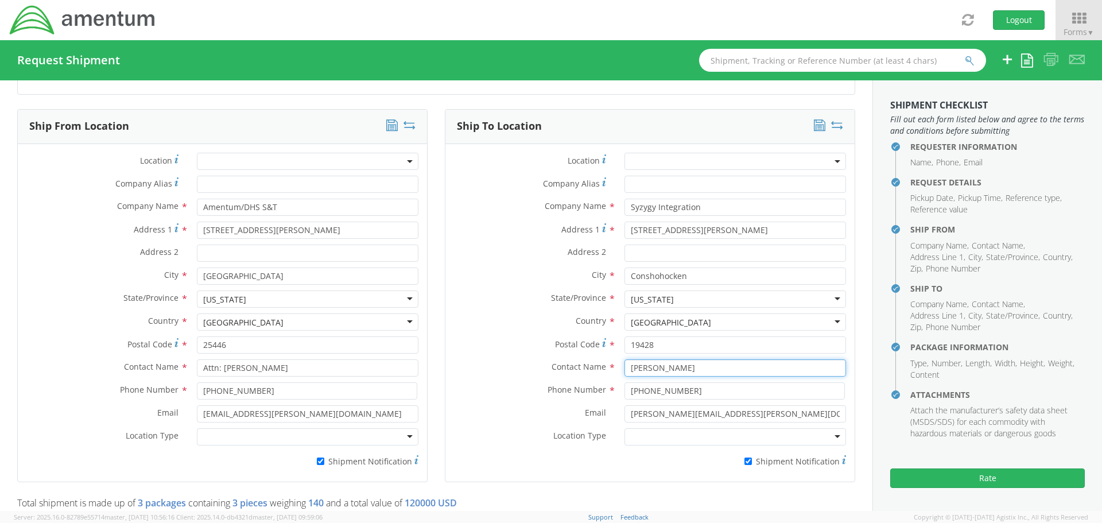
drag, startPoint x: 755, startPoint y: 365, endPoint x: 585, endPoint y: 371, distance: 170.5
click at [367, 375] on div "Ship From Location Location * Company Alias * Company Name * Amentum/DHS S&T Ad…" at bounding box center [436, 302] width 855 height 387
type input "M"
type input "S"
click at [724, 209] on input "Syzygy Integration" at bounding box center [734, 207] width 221 height 17
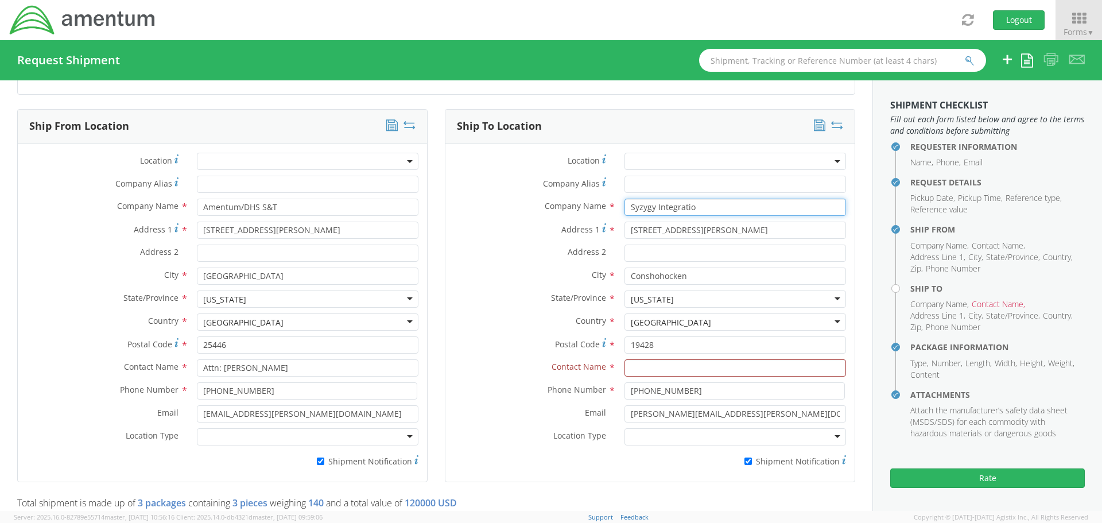
scroll to position [0, 0]
type input "Syzygy Integration"
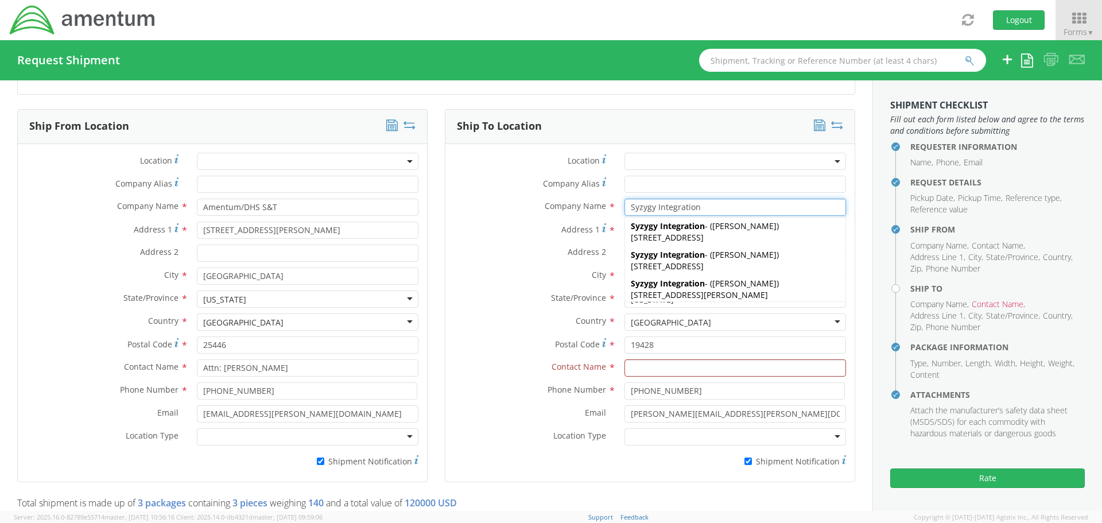
scroll to position [63, 0]
click at [714, 281] on span "[PERSON_NAME]" at bounding box center [744, 280] width 64 height 11
type input "[STREET_ADDRESS][PERSON_NAME]"
type input "Suite 101"
type input "[PERSON_NAME]"
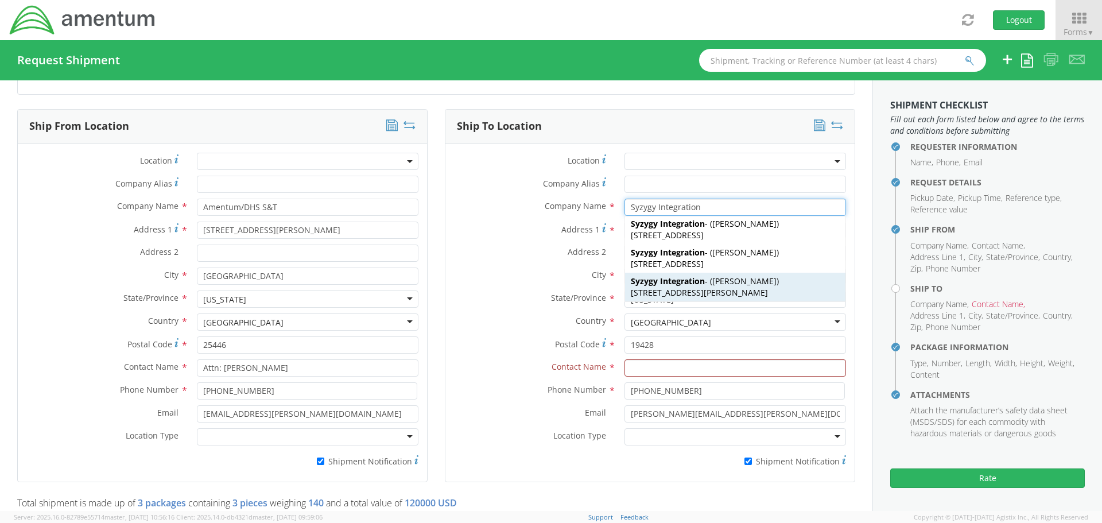
type input "[PHONE_NUMBER]"
type input "[PERSON_NAME][EMAIL_ADDRESS][PERSON_NAME][DOMAIN_NAME]"
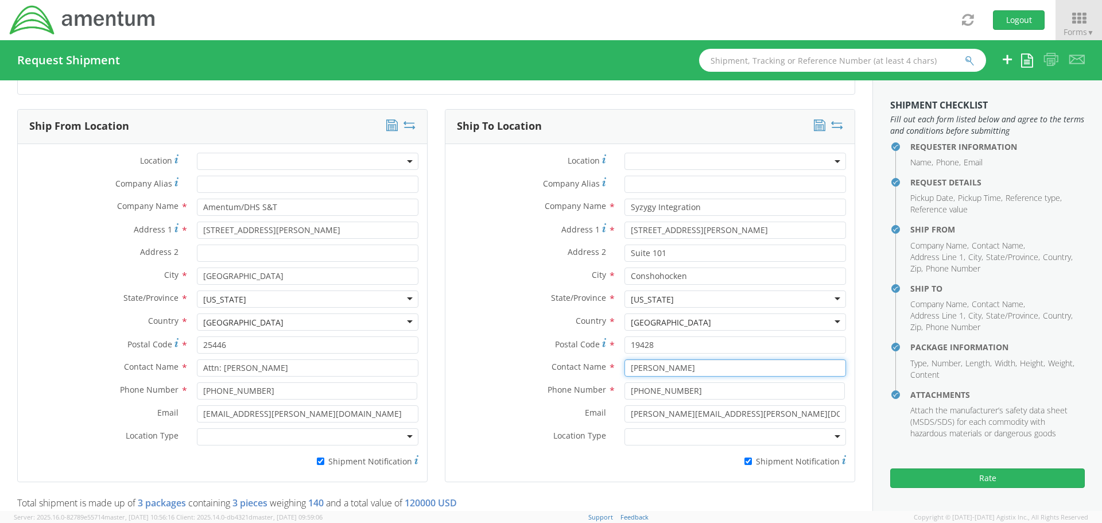
drag, startPoint x: 747, startPoint y: 374, endPoint x: 572, endPoint y: 372, distance: 175.0
click at [572, 372] on div "Contact Name * [PERSON_NAME] [PERSON_NAME]" at bounding box center [649, 367] width 409 height 17
type input "[PERSON_NAME]"
type input "[PHONE_NUMBER]"
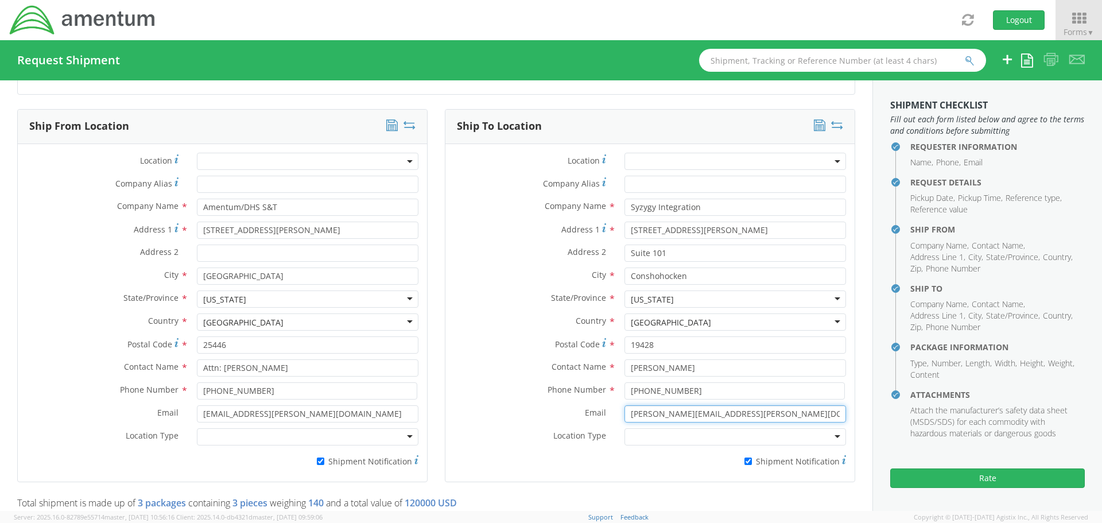
paste input "[PERSON_NAME].sip"
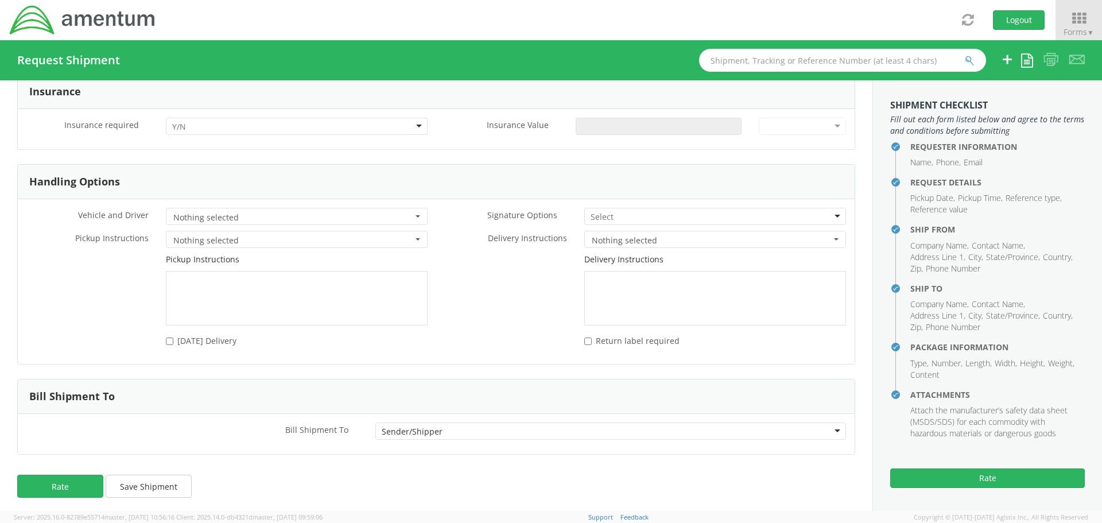
scroll to position [2083, 0]
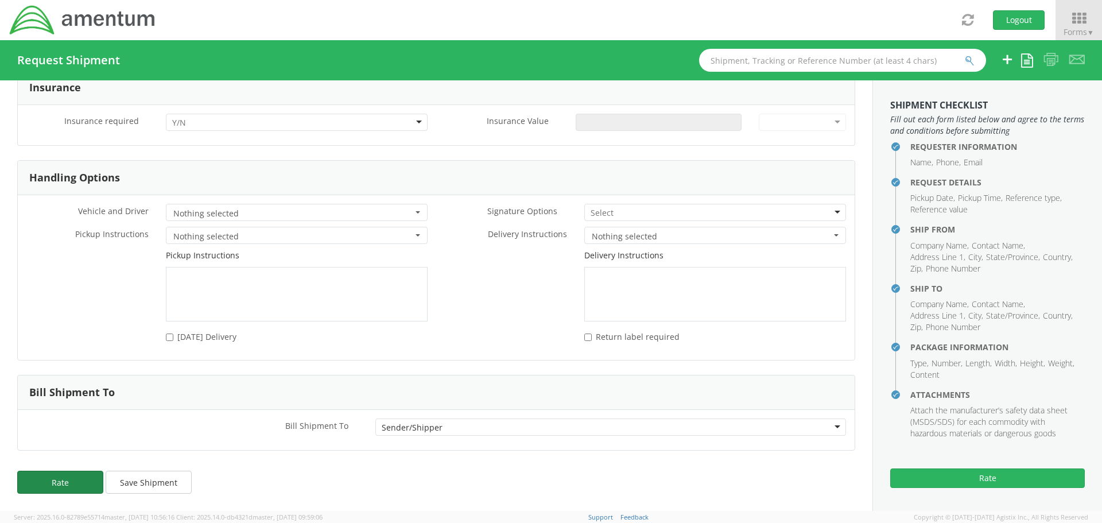
type input "[PERSON_NAME][EMAIL_ADDRESS][PERSON_NAME][DOMAIN_NAME]"
click at [70, 477] on button "Rate" at bounding box center [60, 482] width 86 height 23
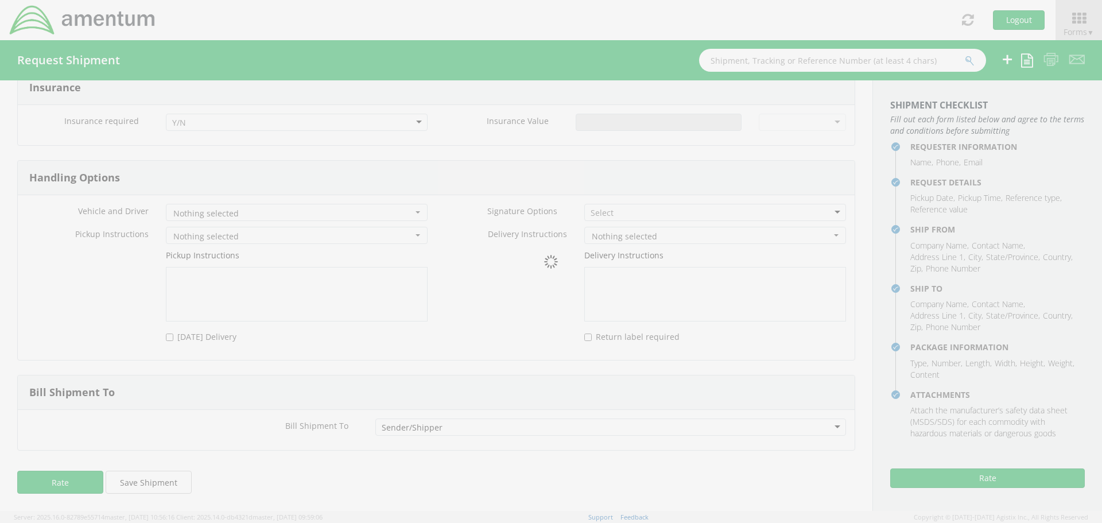
click at [384, 122] on div at bounding box center [551, 261] width 1102 height 523
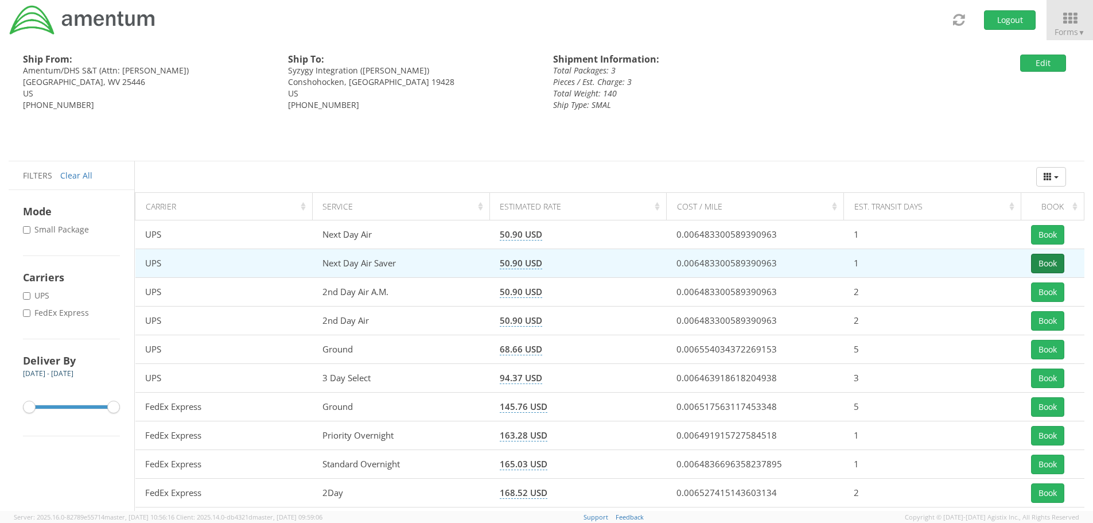
click at [1056, 263] on button "Book" at bounding box center [1047, 264] width 33 height 20
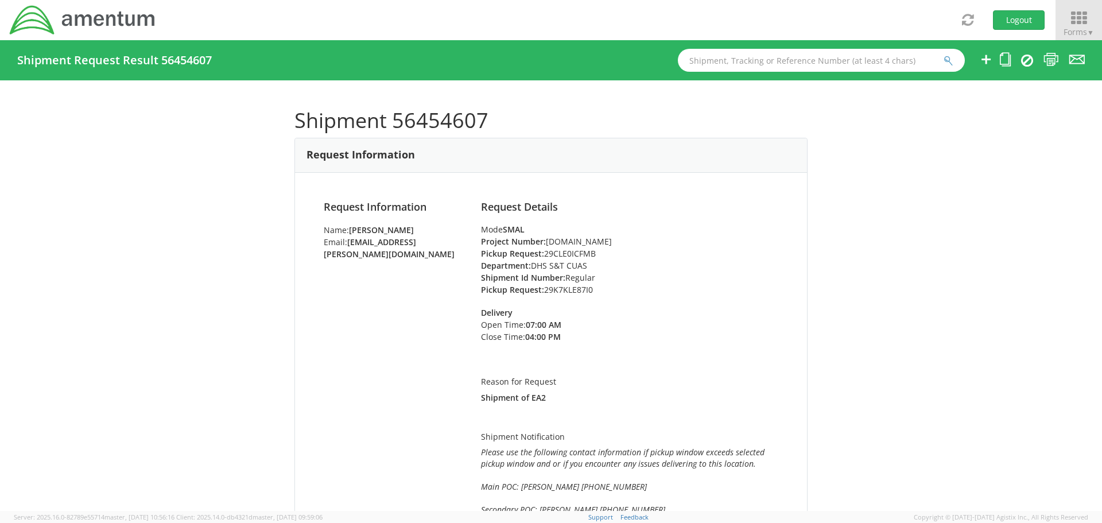
drag, startPoint x: 1087, startPoint y: 21, endPoint x: 1087, endPoint y: 28, distance: 6.9
click at [1087, 21] on icon at bounding box center [1078, 18] width 53 height 16
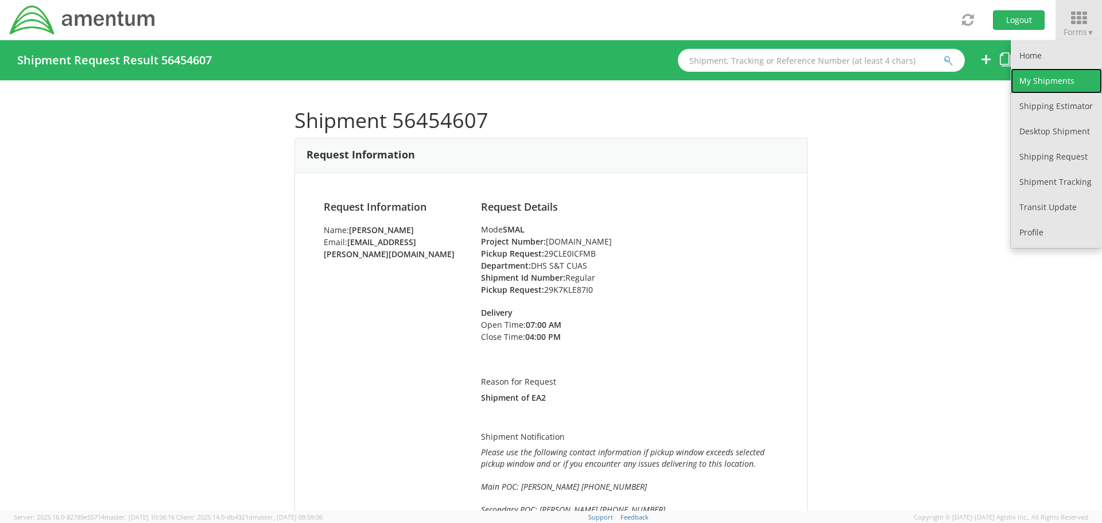
click at [1064, 76] on link "My Shipments" at bounding box center [1055, 80] width 91 height 25
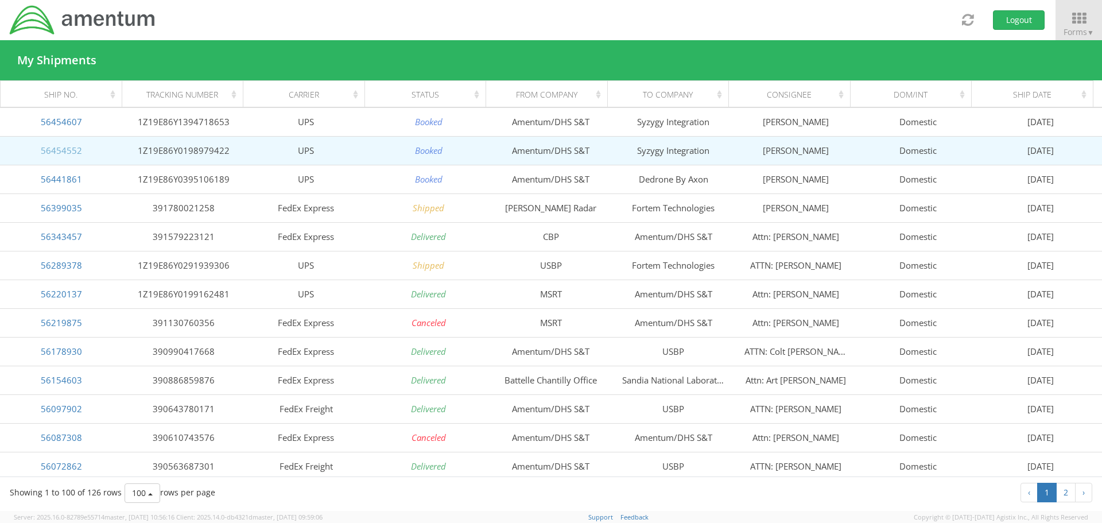
click at [56, 147] on link "56454552" at bounding box center [61, 150] width 41 height 11
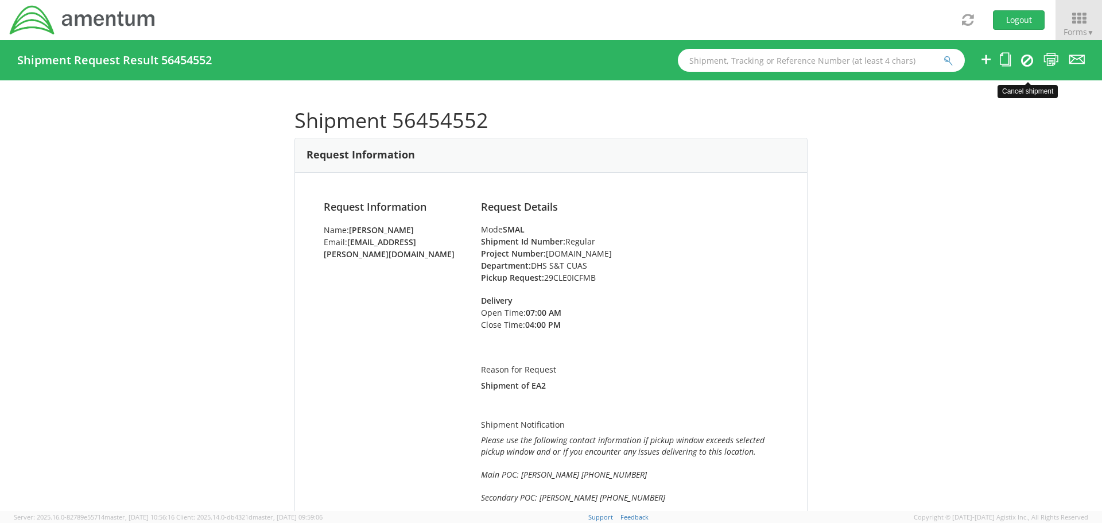
click at [1027, 59] on icon at bounding box center [1027, 60] width 12 height 14
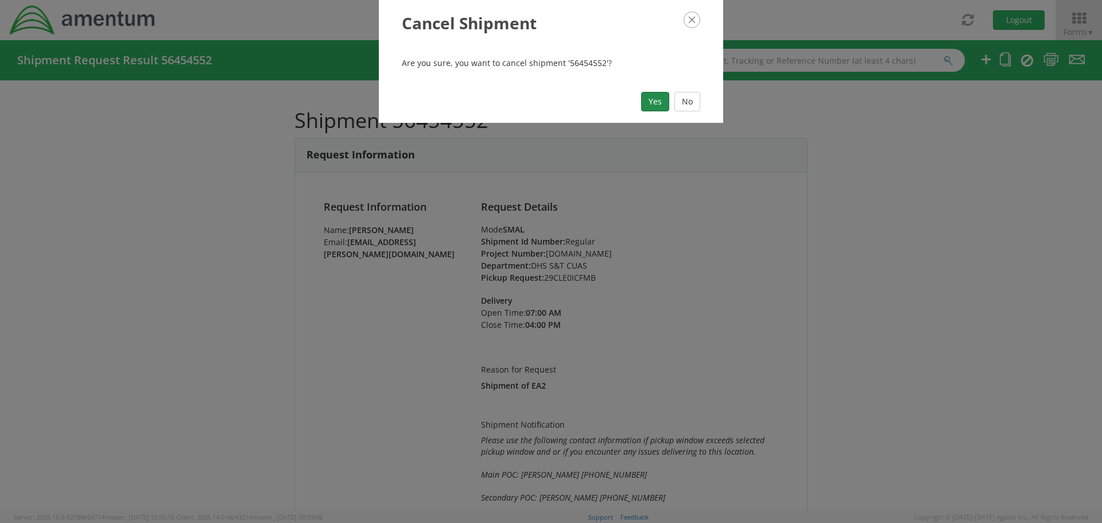
click at [653, 95] on button "Yes" at bounding box center [655, 102] width 28 height 20
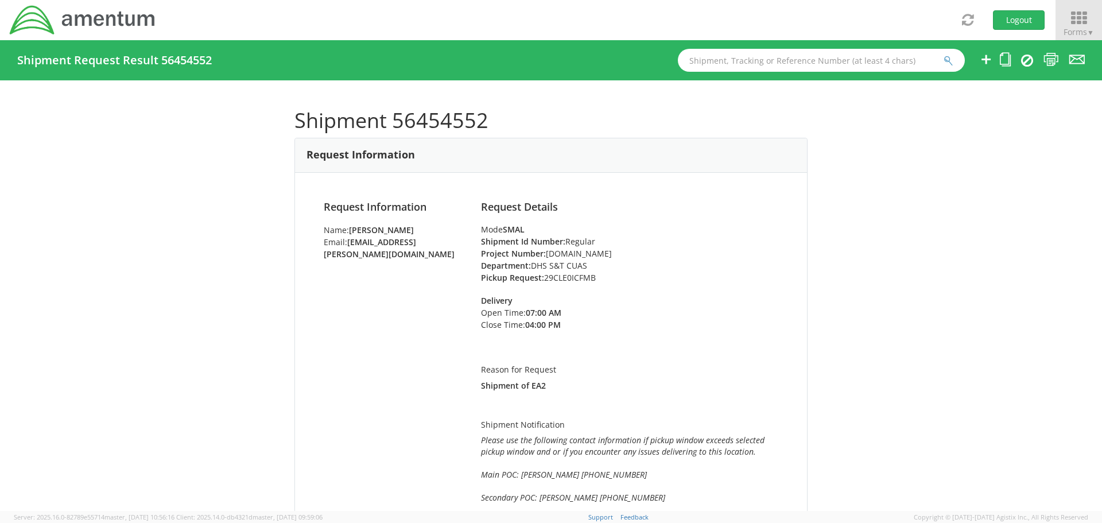
click at [1088, 33] on span "▼" at bounding box center [1090, 33] width 7 height 10
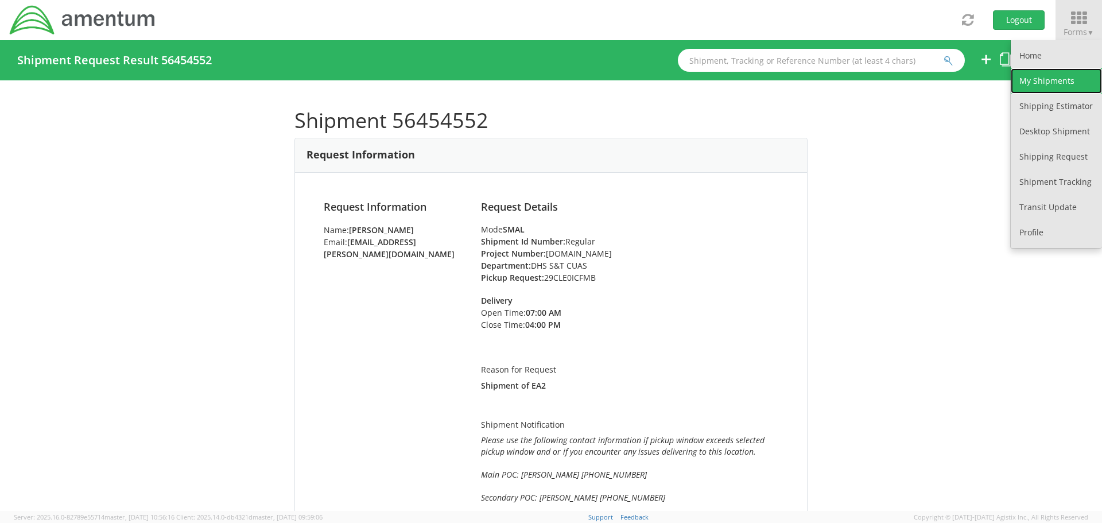
click at [1062, 76] on link "My Shipments" at bounding box center [1055, 80] width 91 height 25
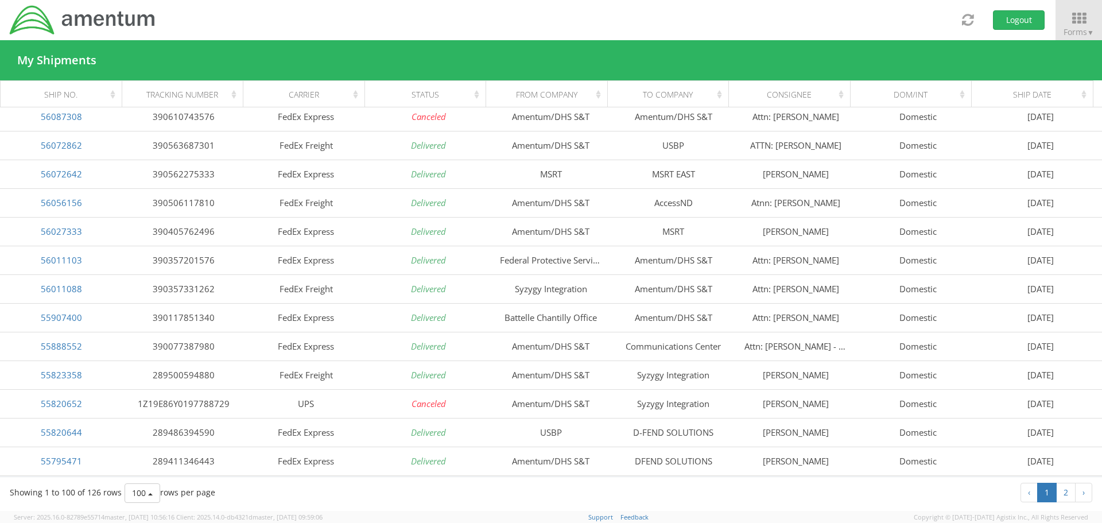
scroll to position [230, 0]
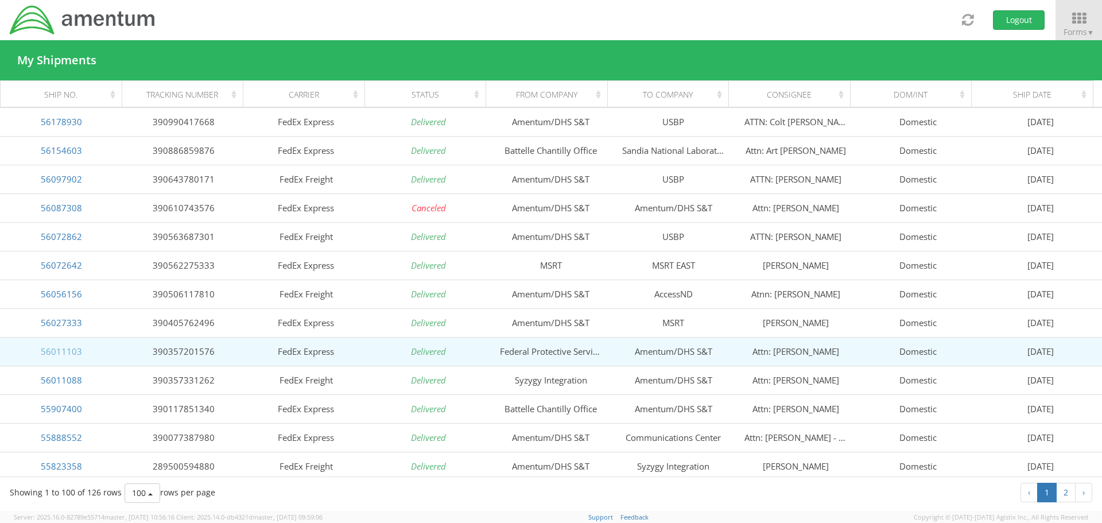
click at [75, 351] on link "56011103" at bounding box center [61, 350] width 41 height 11
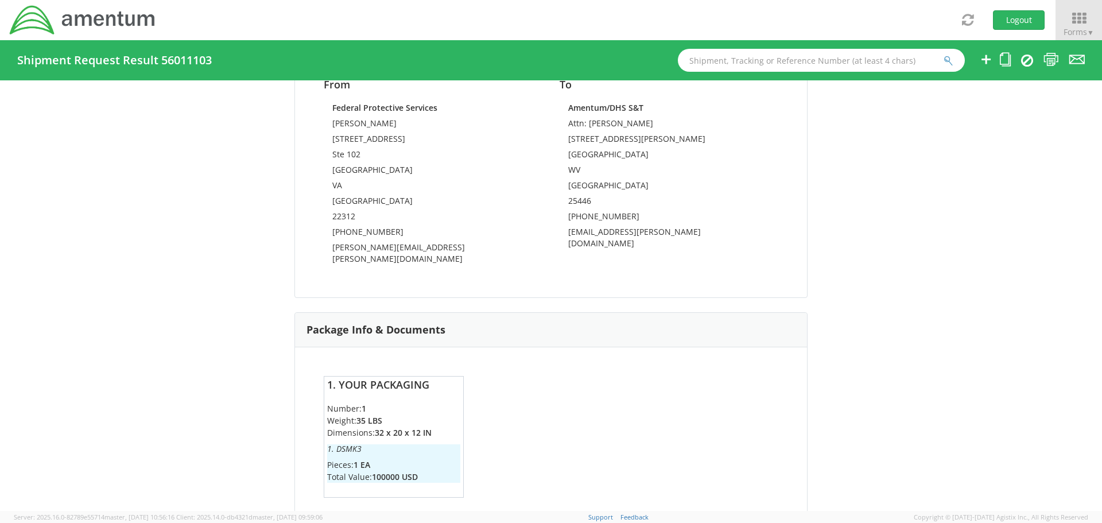
scroll to position [892, 0]
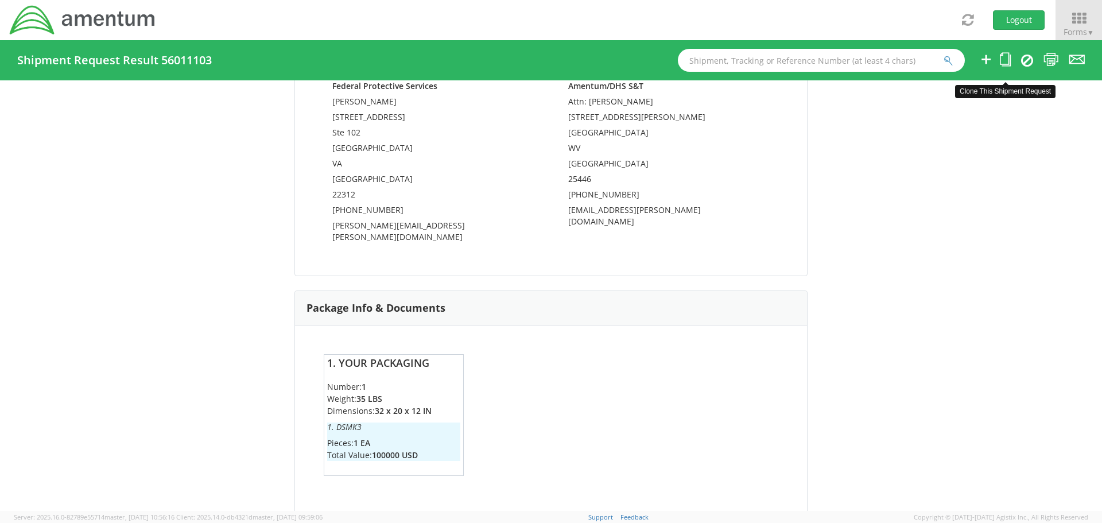
click at [1004, 59] on icon at bounding box center [1005, 59] width 11 height 14
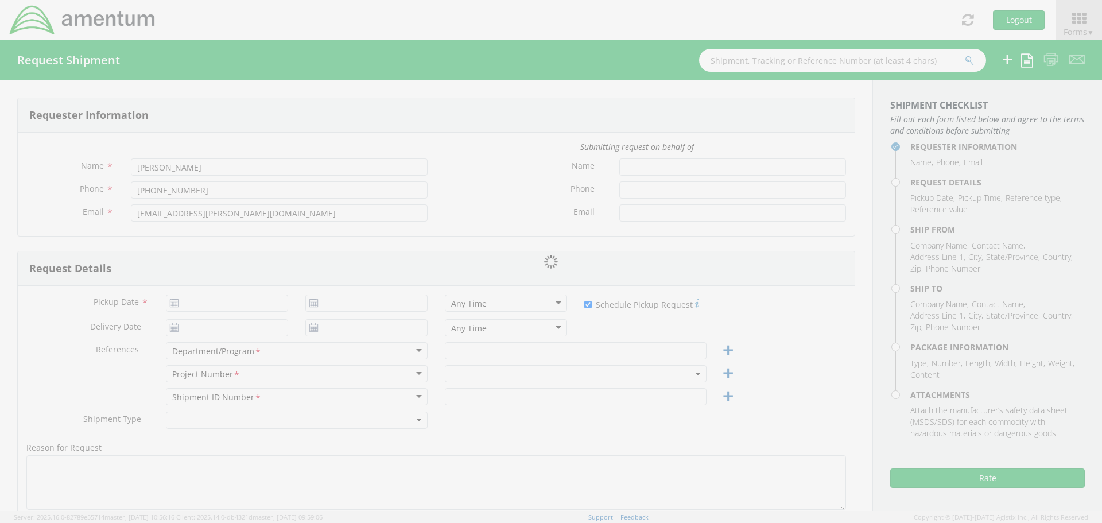
type input "[DATE]"
checkbox input "true"
type input "DHS S&T CUAS"
type input "Regular"
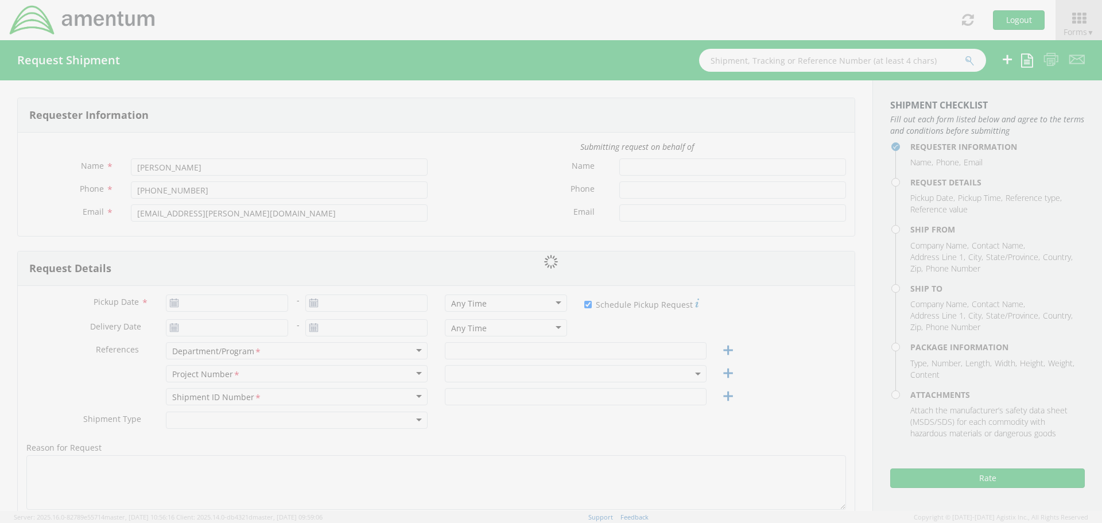
type textarea "Shipment of Gear for CUAS event"
type textarea "Please use the following contact information if pickup window exceeds selected …"
select select
type input "Federal Protective Services"
type input "[STREET_ADDRESS]"
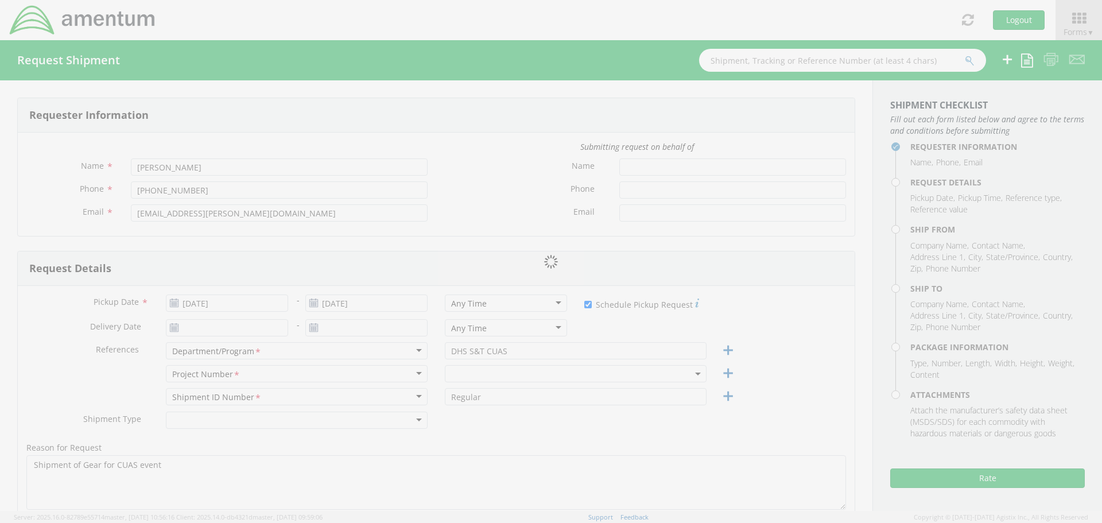
type input "Ste 102"
type input "[GEOGRAPHIC_DATA]"
type input "22312"
type input "[PERSON_NAME]"
type input "[PHONE_NUMBER]"
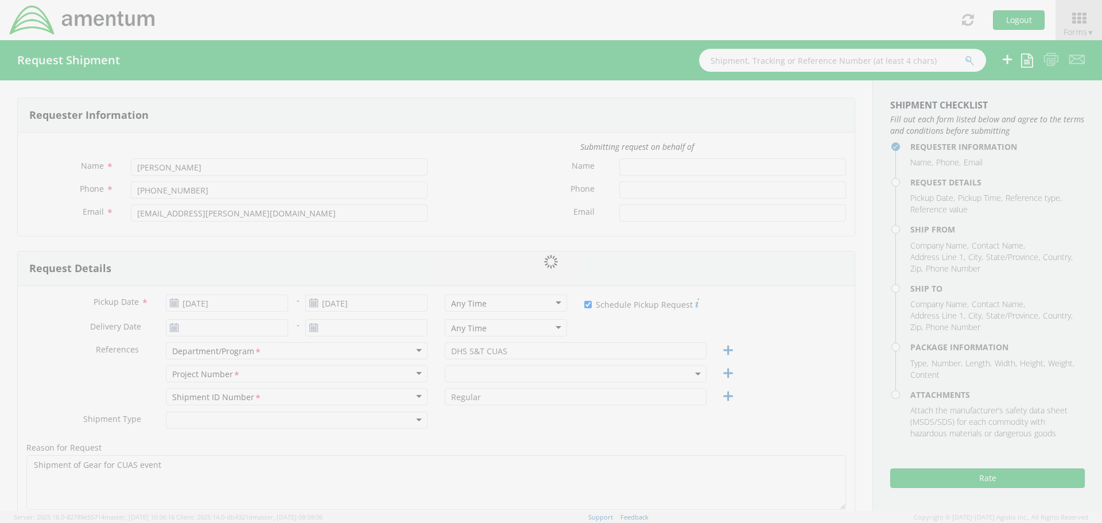
type input "[PERSON_NAME][EMAIL_ADDRESS][PERSON_NAME][DOMAIN_NAME]"
checkbox input "true"
select select
type input "Amentum/DHS S&T"
type input "[STREET_ADDRESS][PERSON_NAME]"
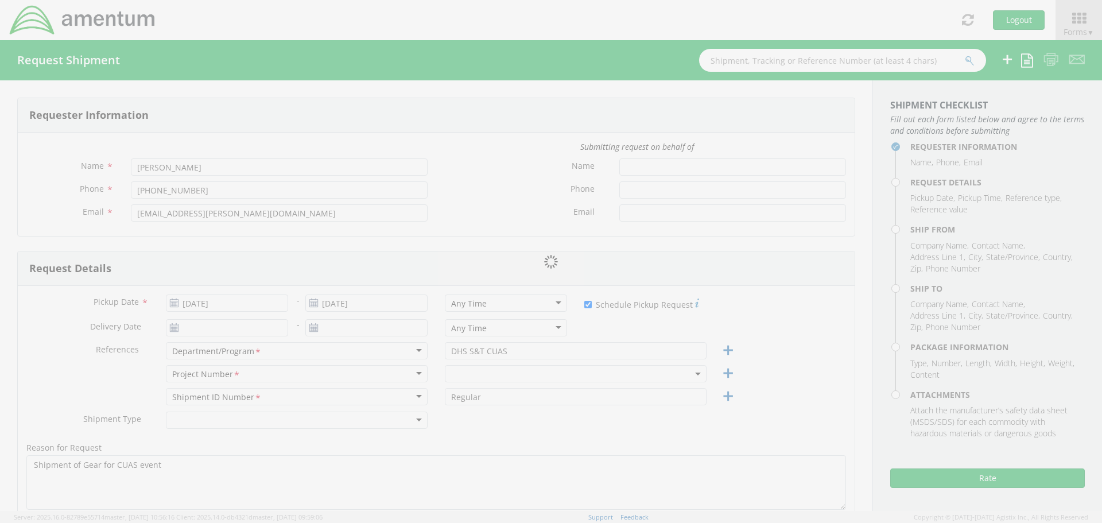
type input "[GEOGRAPHIC_DATA]"
type input "25446"
type input "Attn: [PERSON_NAME]"
type input "[PHONE_NUMBER]"
type input "[EMAIL_ADDRESS][PERSON_NAME][DOMAIN_NAME]"
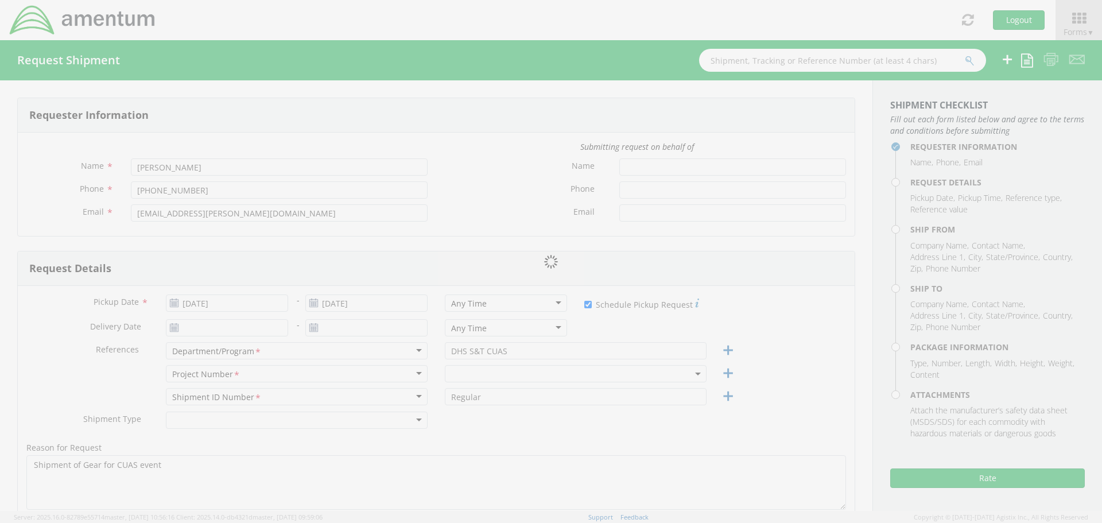
checkbox input "true"
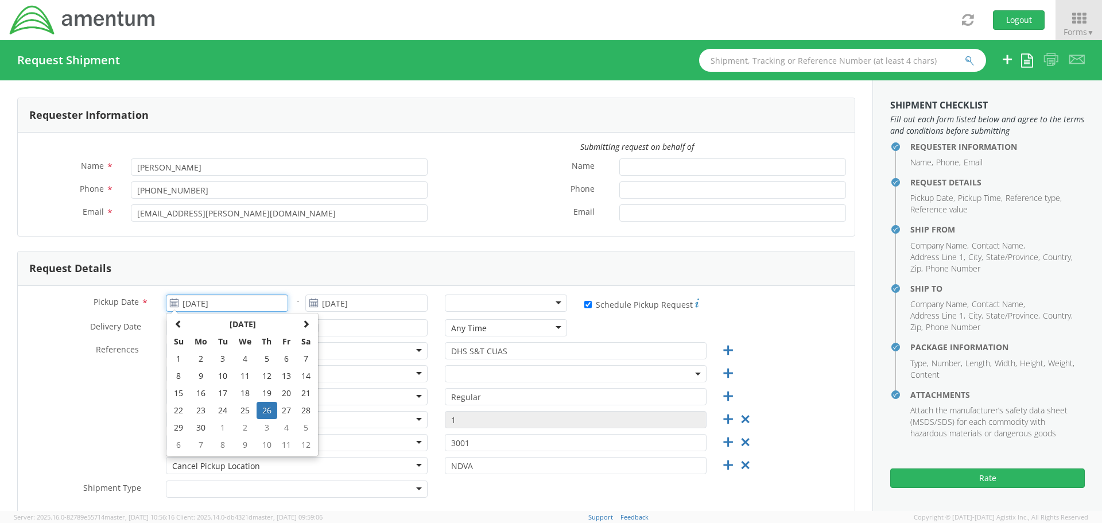
click at [242, 311] on input "[DATE]" at bounding box center [227, 302] width 122 height 17
click at [300, 328] on th at bounding box center [306, 324] width 20 height 17
select select "[DOMAIN_NAME]"
click at [224, 390] on td "12" at bounding box center [223, 392] width 20 height 17
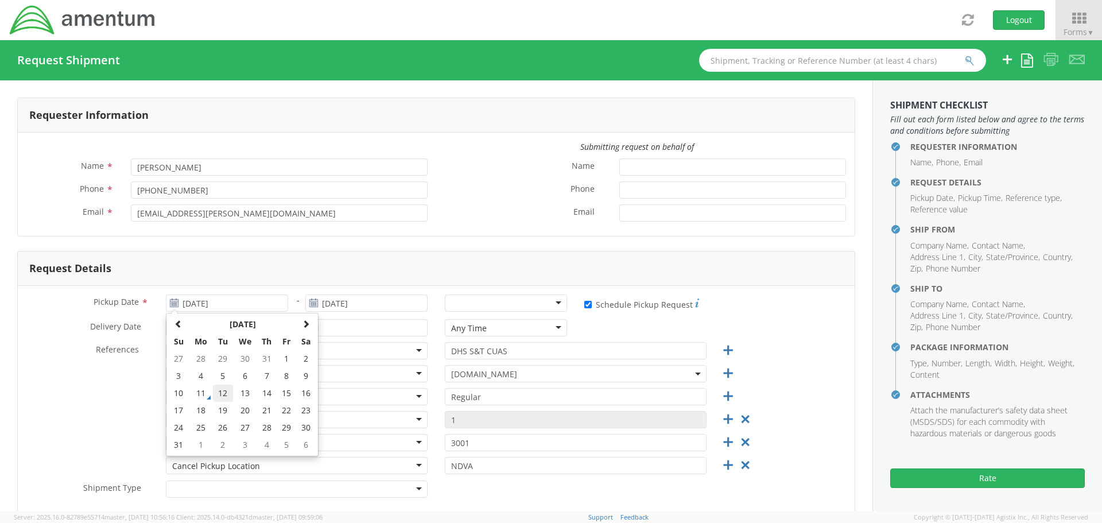
type input "[DATE]"
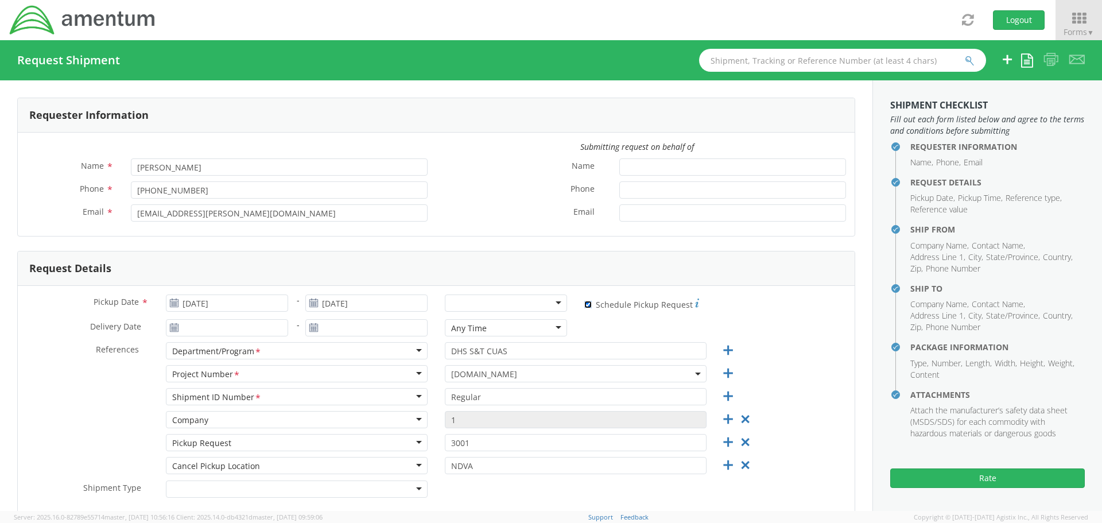
click at [584, 304] on input "* Schedule Pickup Request" at bounding box center [587, 304] width 7 height 7
checkbox input "false"
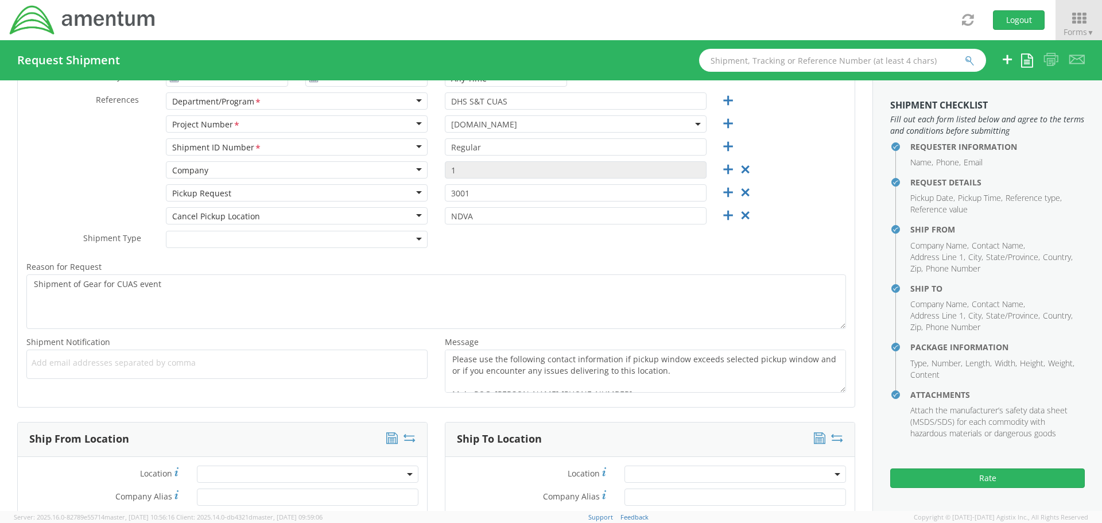
scroll to position [230, 0]
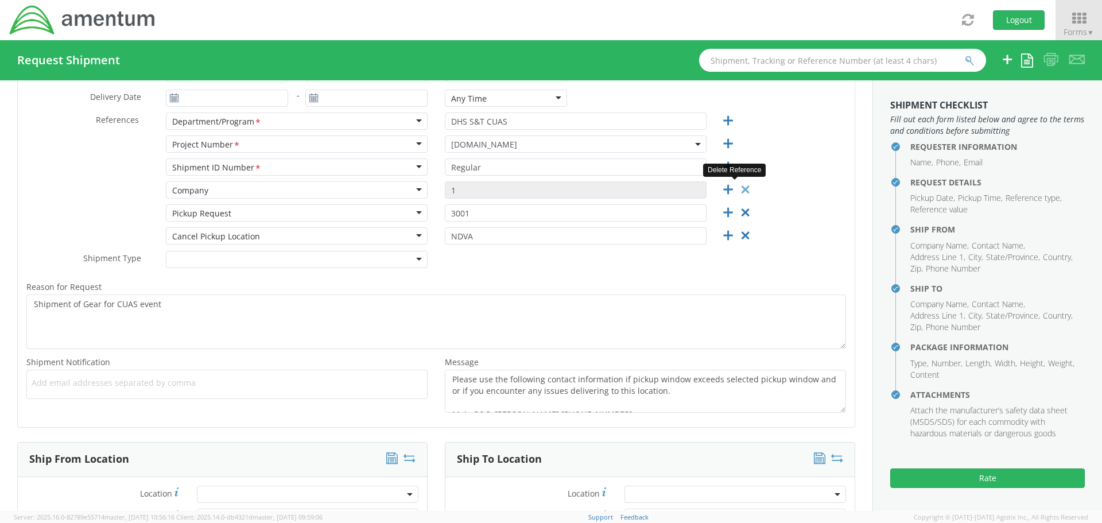
click at [741, 186] on icon at bounding box center [745, 189] width 14 height 14
type input "3001"
type input "NDVA"
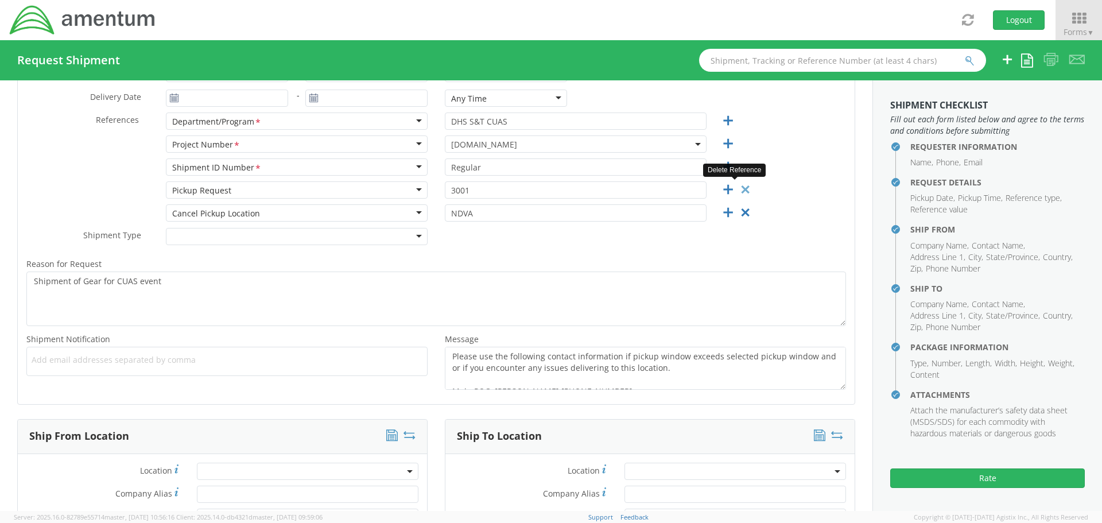
click at [741, 186] on icon at bounding box center [745, 189] width 14 height 14
type input "NDVA"
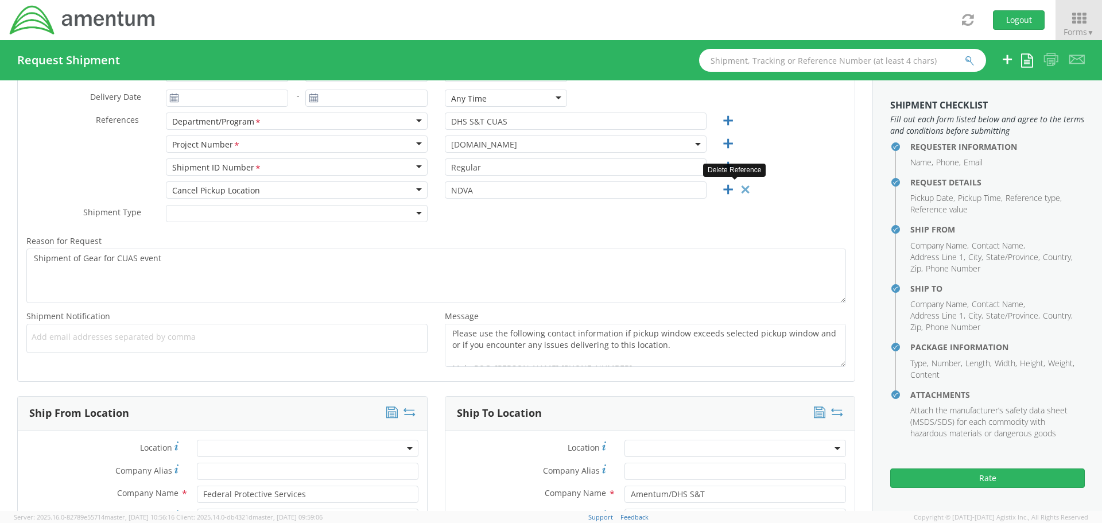
click at [741, 186] on icon at bounding box center [745, 189] width 14 height 14
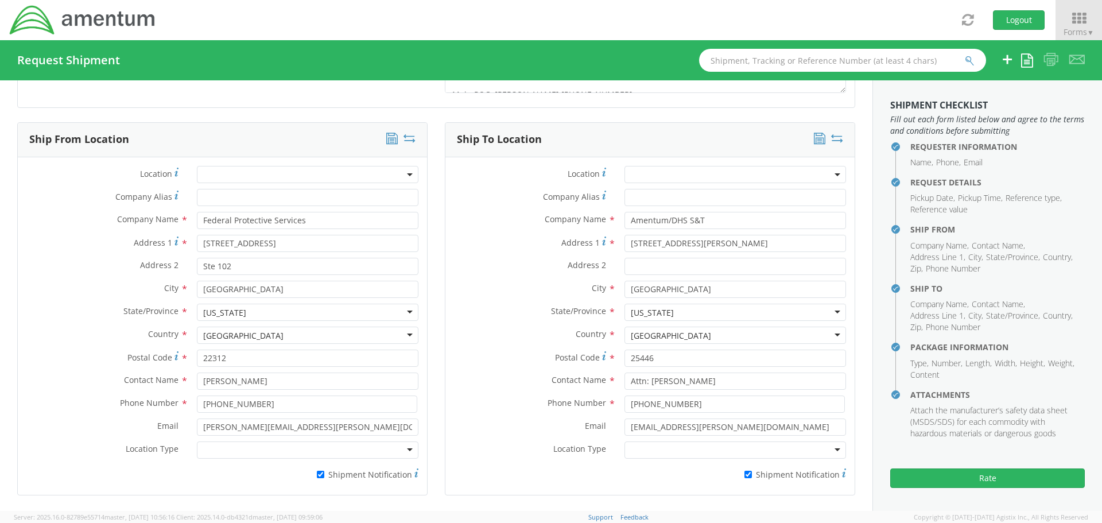
scroll to position [459, 0]
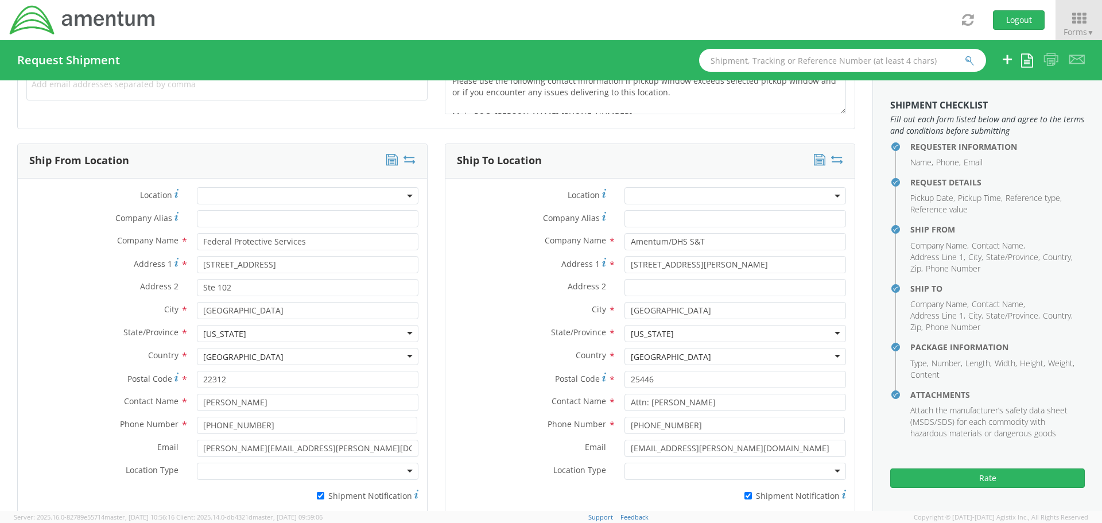
click at [409, 161] on icon at bounding box center [409, 159] width 12 height 11
type input "Amentum/DHS S&T"
type input "[STREET_ADDRESS][PERSON_NAME]"
type input "[GEOGRAPHIC_DATA]"
type input "25446"
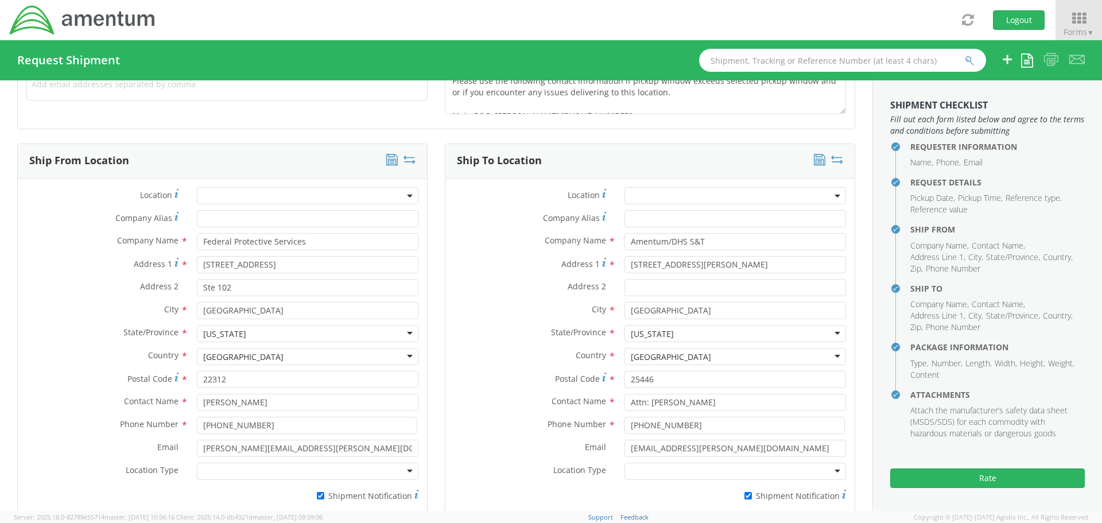
type input "Attn: [PERSON_NAME]"
type input "[PHONE_NUMBER]"
type input "[EMAIL_ADDRESS][PERSON_NAME][DOMAIN_NAME]"
type input "Federal Protective Services"
type input "[STREET_ADDRESS]"
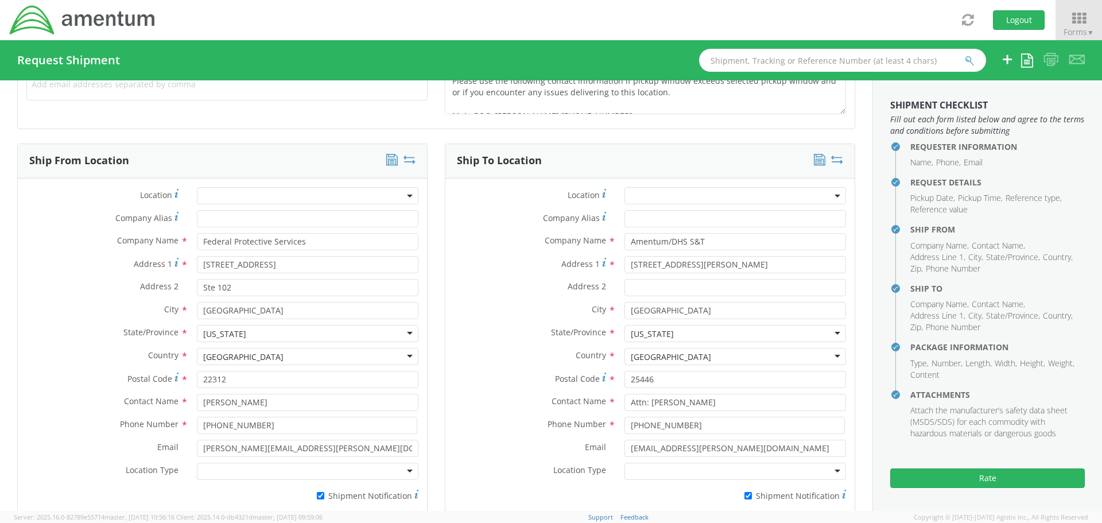
type input "Ste 102"
type input "[GEOGRAPHIC_DATA]"
type input "22312"
type input "[PERSON_NAME]"
type input "[PHONE_NUMBER]"
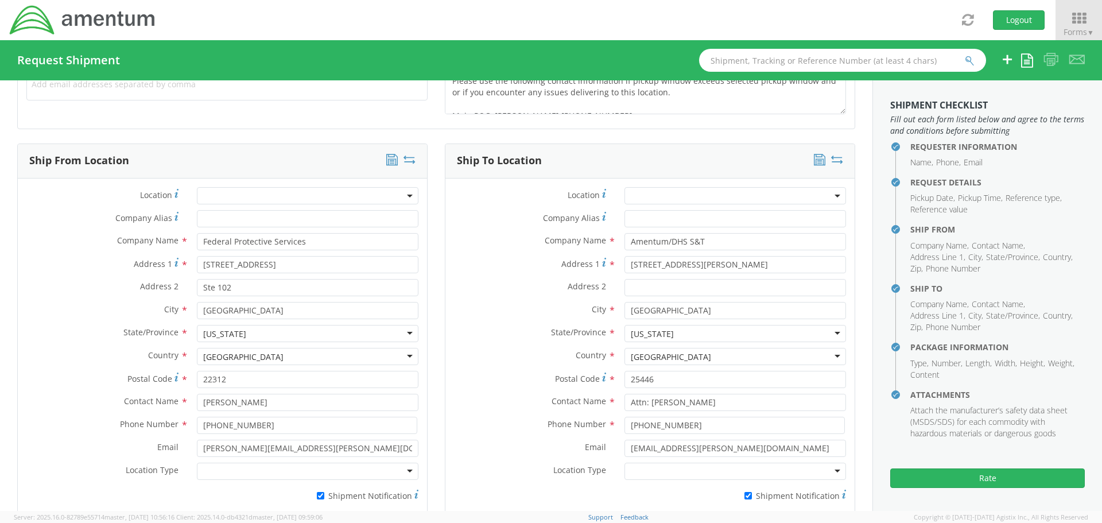
type input "[PERSON_NAME][EMAIL_ADDRESS][PERSON_NAME][DOMAIN_NAME]"
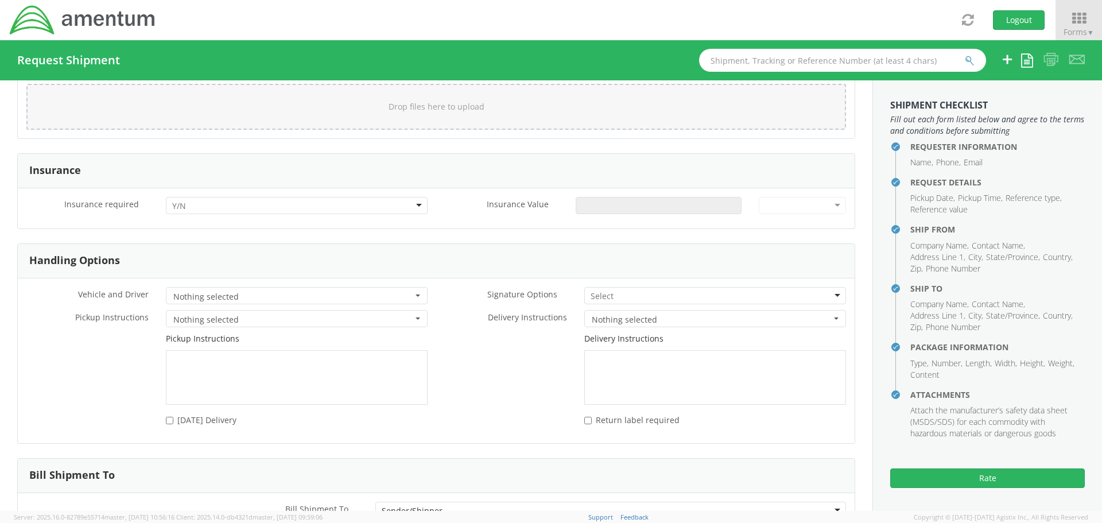
scroll to position [1434, 0]
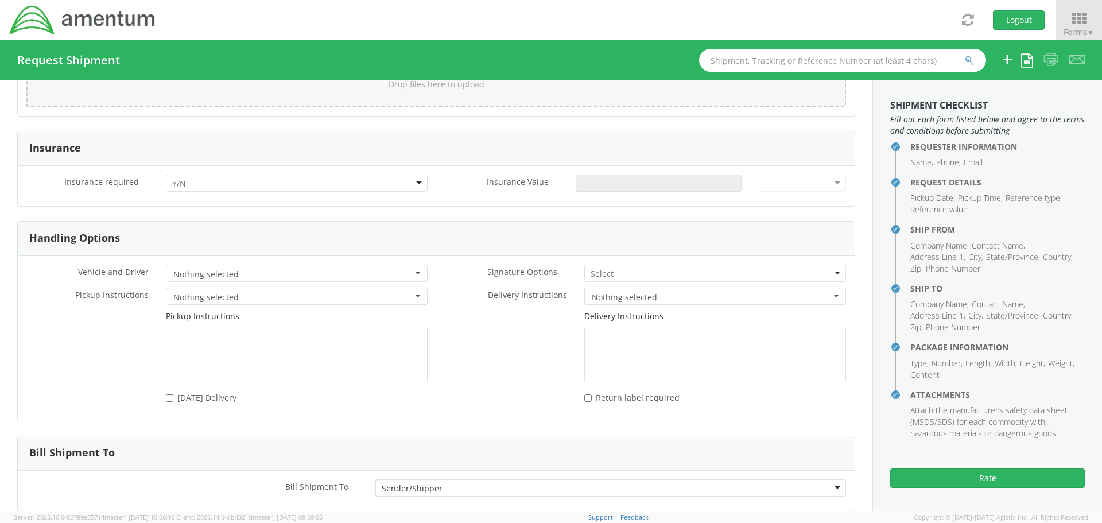
click at [302, 188] on div at bounding box center [297, 182] width 262 height 17
click at [618, 184] on input "Insurance Value *" at bounding box center [659, 182] width 166 height 17
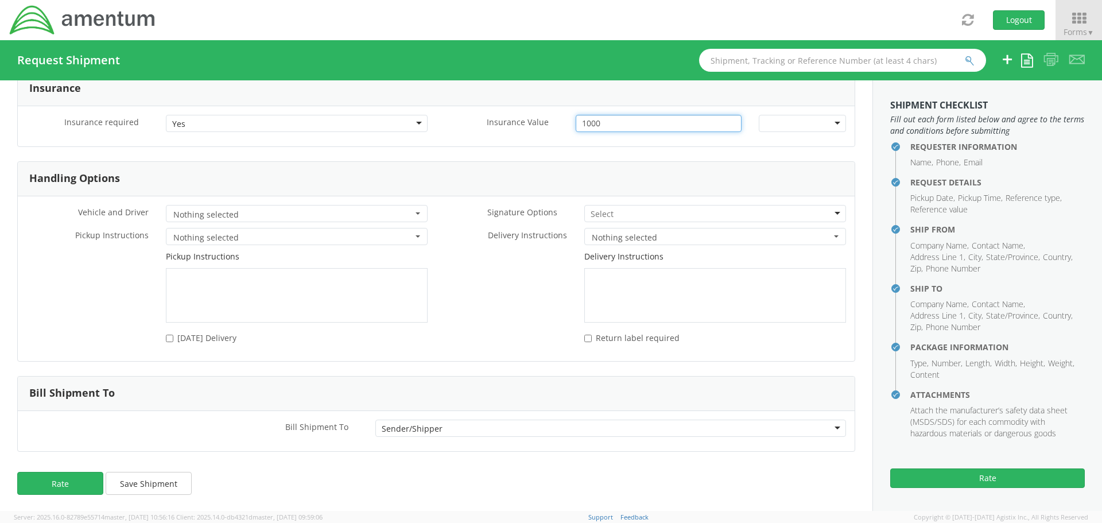
scroll to position [1495, 0]
type input "1000"
click at [73, 483] on button "Rate" at bounding box center [60, 482] width 86 height 23
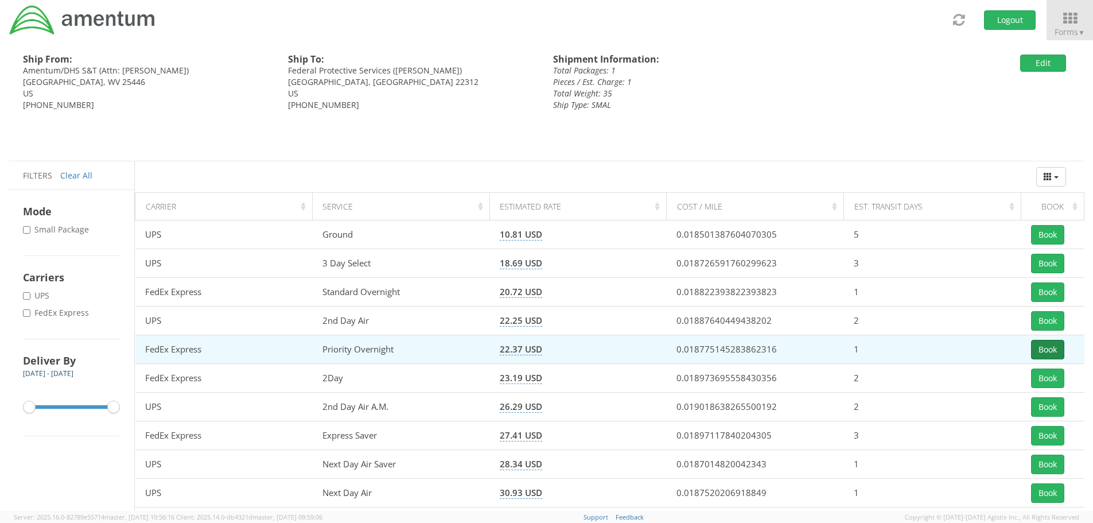
click at [1056, 352] on button "Book" at bounding box center [1047, 350] width 33 height 20
